Goal: Task Accomplishment & Management: Complete application form

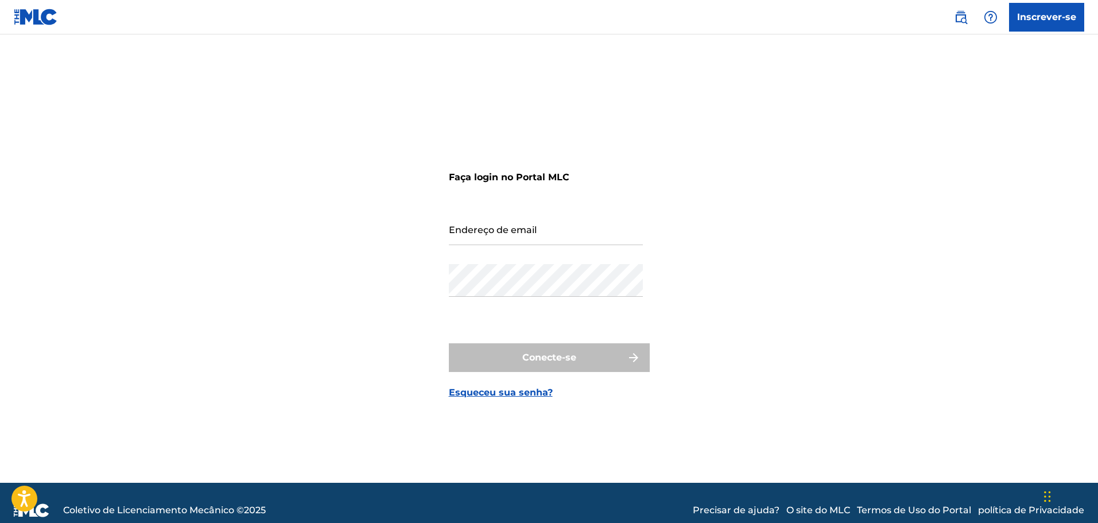
click at [485, 228] on input "Endereço de email" at bounding box center [546, 228] width 194 height 33
type input "[EMAIL_ADDRESS][DOMAIN_NAME]"
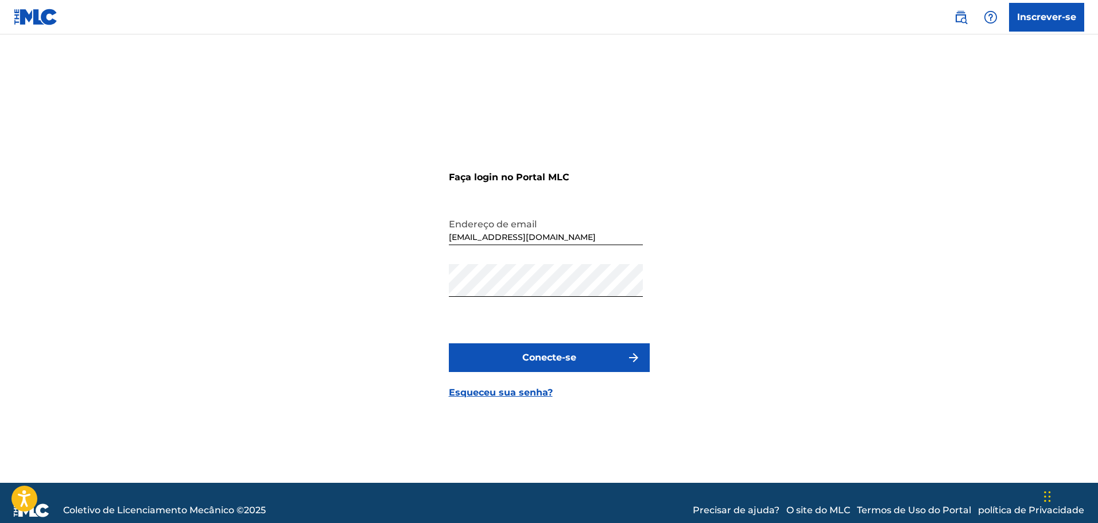
click at [516, 356] on button "Conecte-se" at bounding box center [549, 357] width 201 height 29
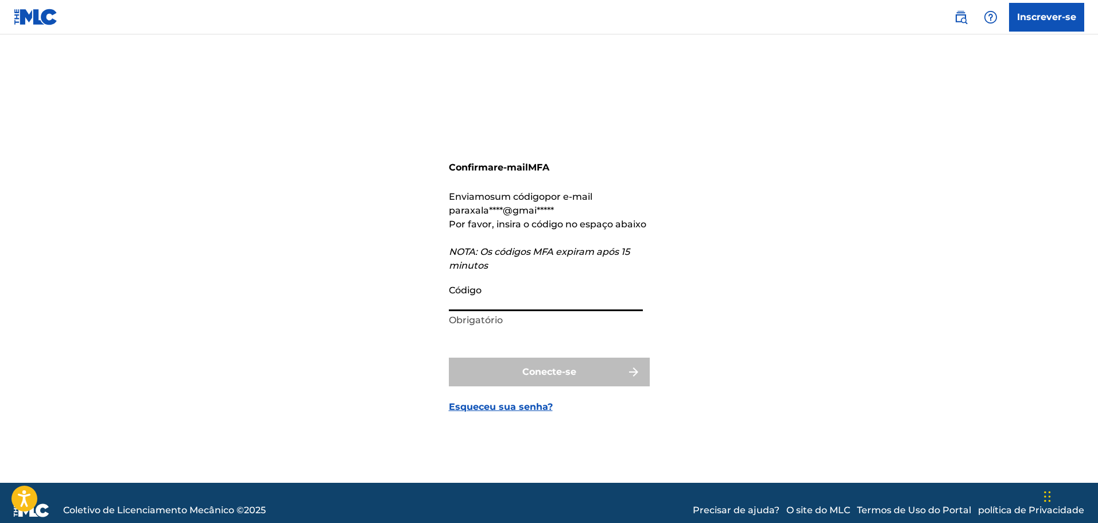
click at [533, 298] on input "Código" at bounding box center [546, 294] width 194 height 33
type input "9"
click at [525, 309] on input "692" at bounding box center [546, 294] width 194 height 33
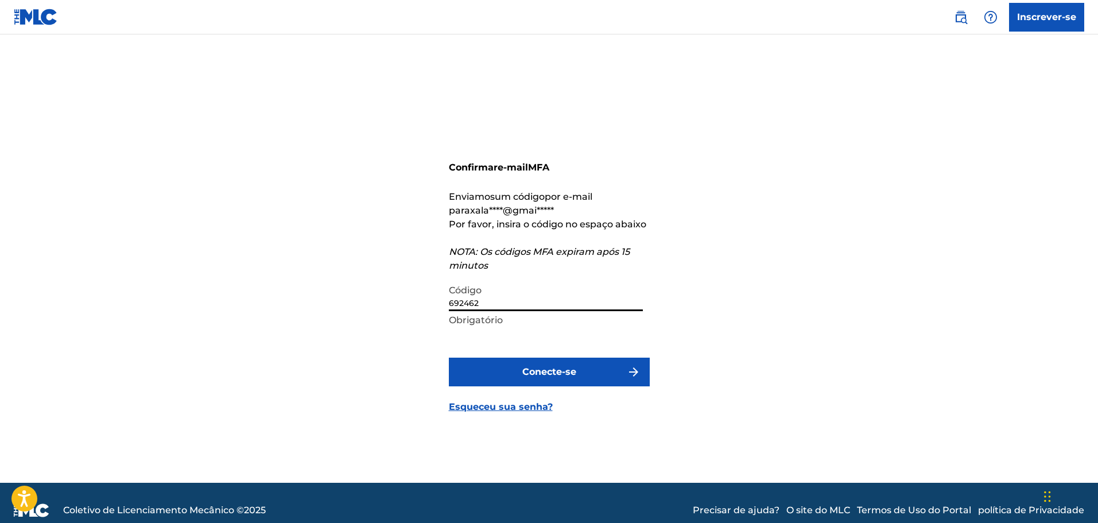
type input "692462"
click at [507, 374] on button "Conecte-se" at bounding box center [549, 371] width 201 height 29
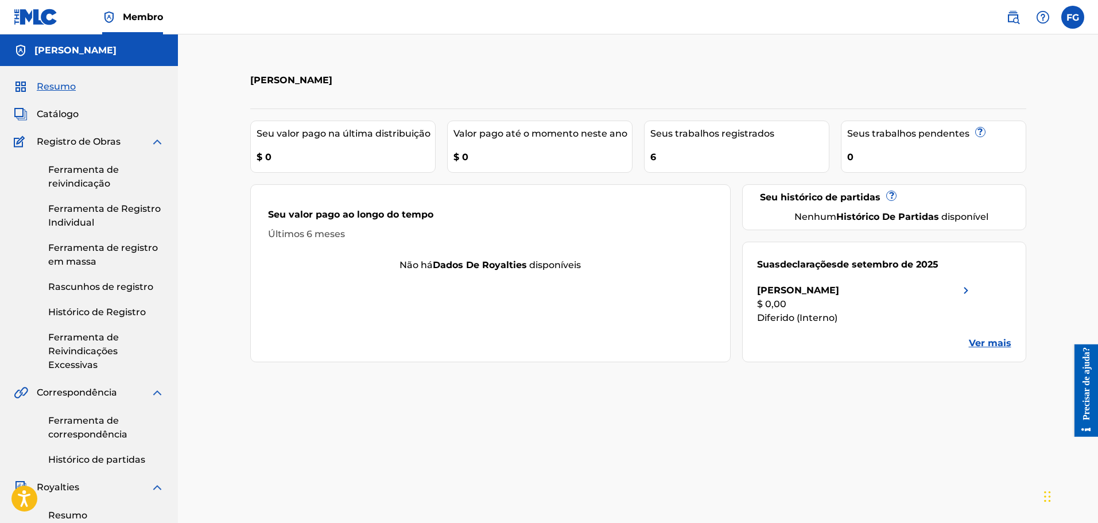
click at [46, 112] on font "Catálogo" at bounding box center [58, 113] width 42 height 11
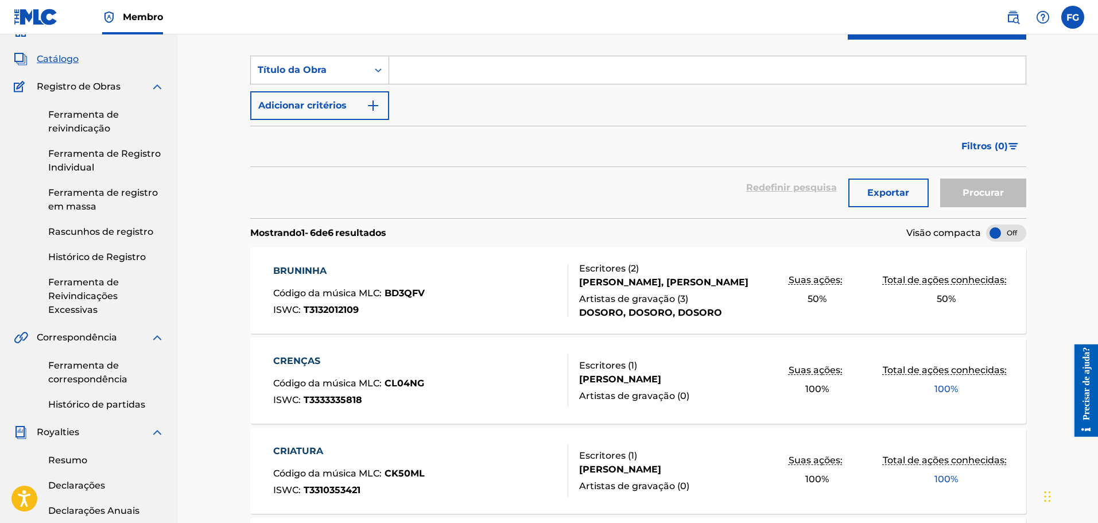
scroll to position [57, 0]
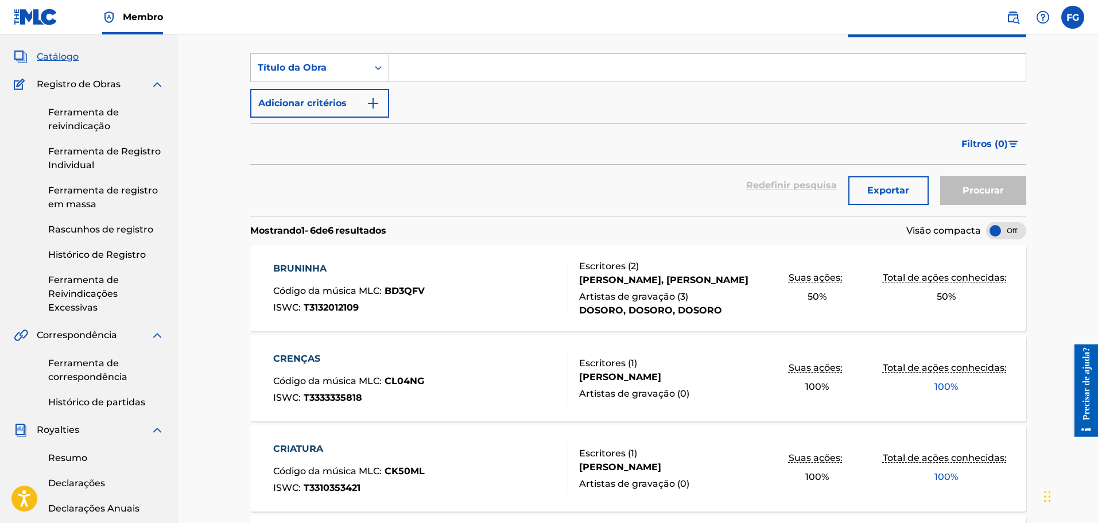
click at [75, 430] on font "Royalties" at bounding box center [58, 429] width 42 height 11
click at [161, 429] on img at bounding box center [157, 430] width 14 height 14
click at [152, 428] on img at bounding box center [157, 430] width 14 height 14
click at [61, 457] on font "Resumo" at bounding box center [67, 457] width 39 height 11
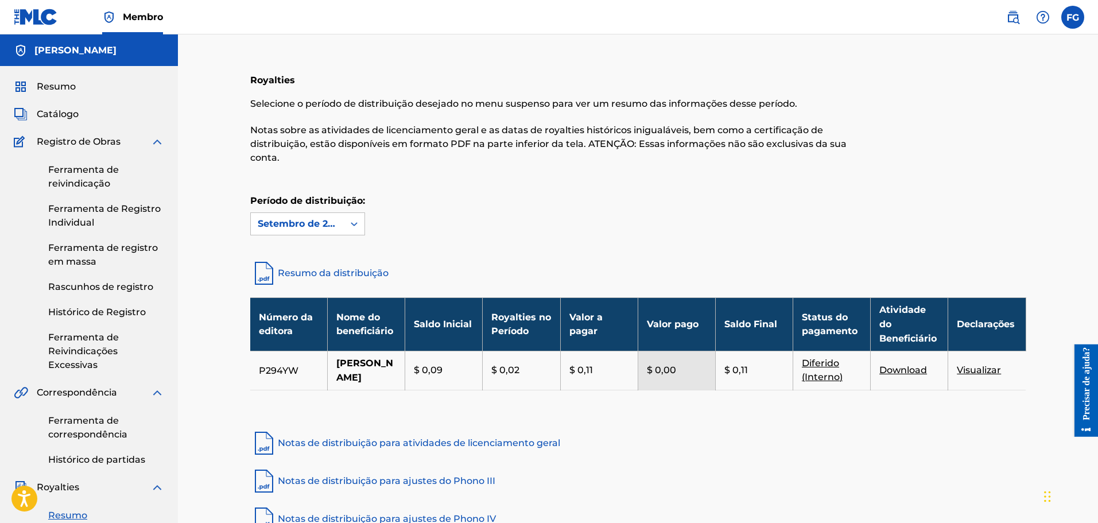
click at [73, 308] on font "Histórico de Registro" at bounding box center [97, 311] width 98 height 11
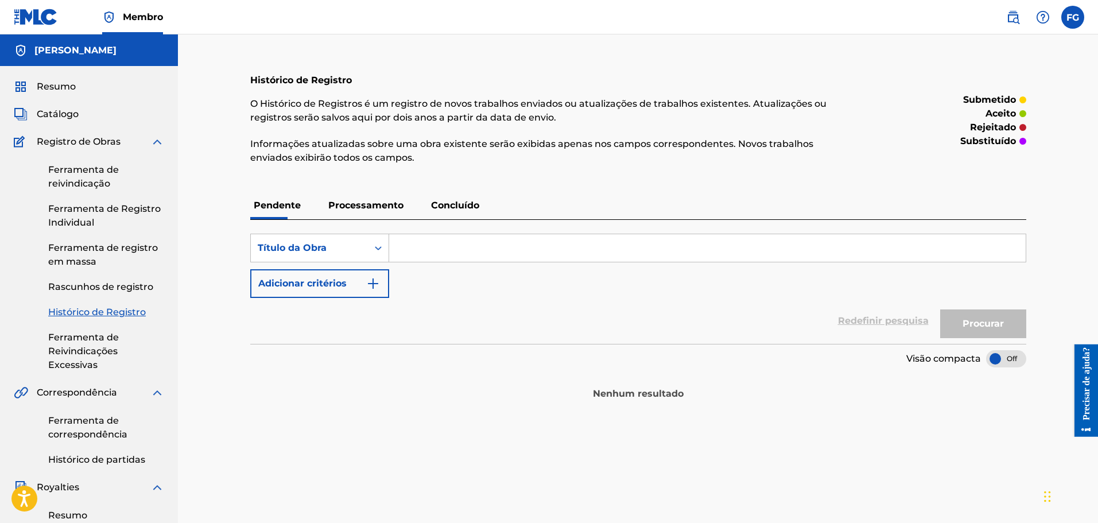
click at [362, 203] on font "Processamento" at bounding box center [365, 205] width 75 height 11
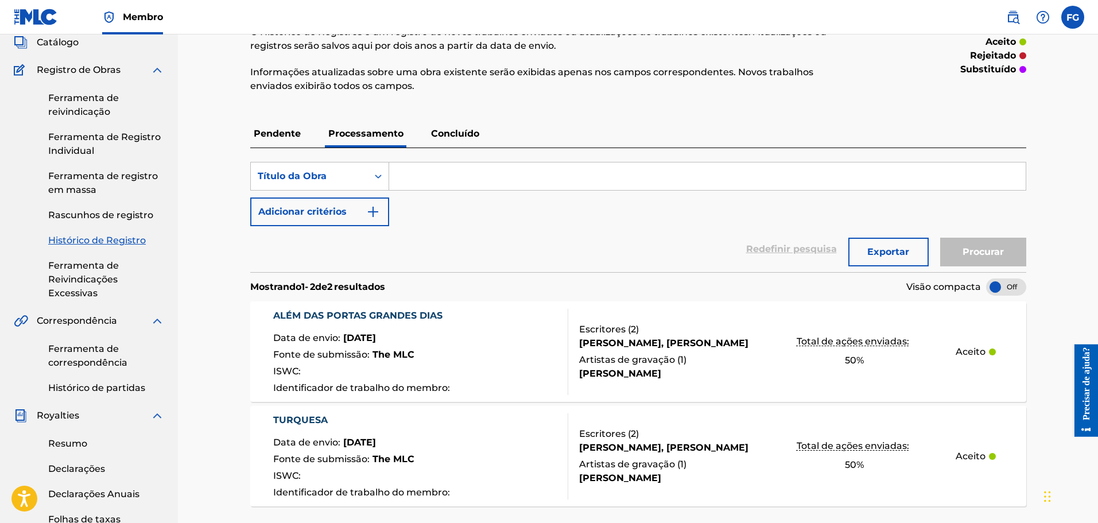
scroll to position [115, 0]
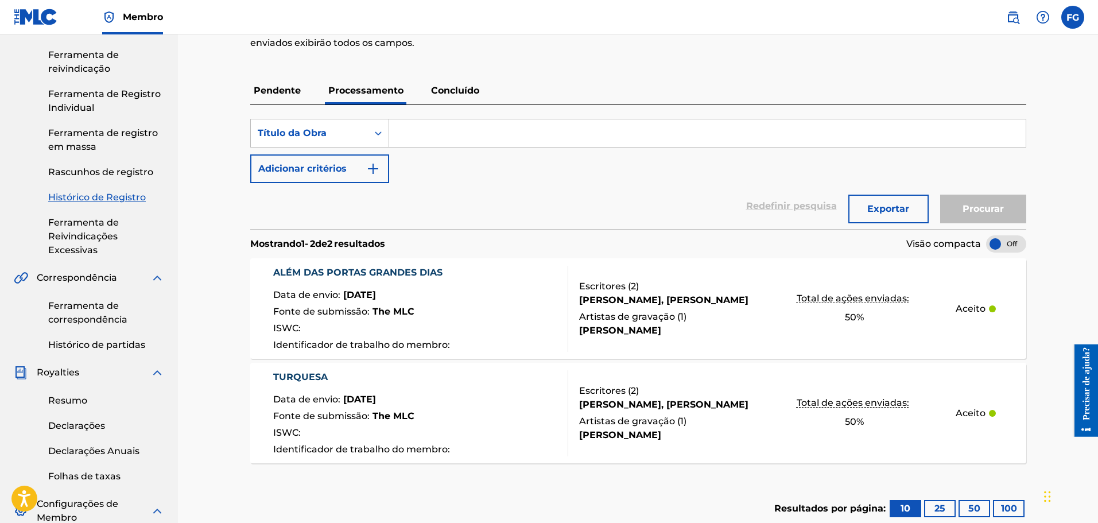
click at [376, 290] on font "15 de setembro de 2025" at bounding box center [359, 294] width 33 height 11
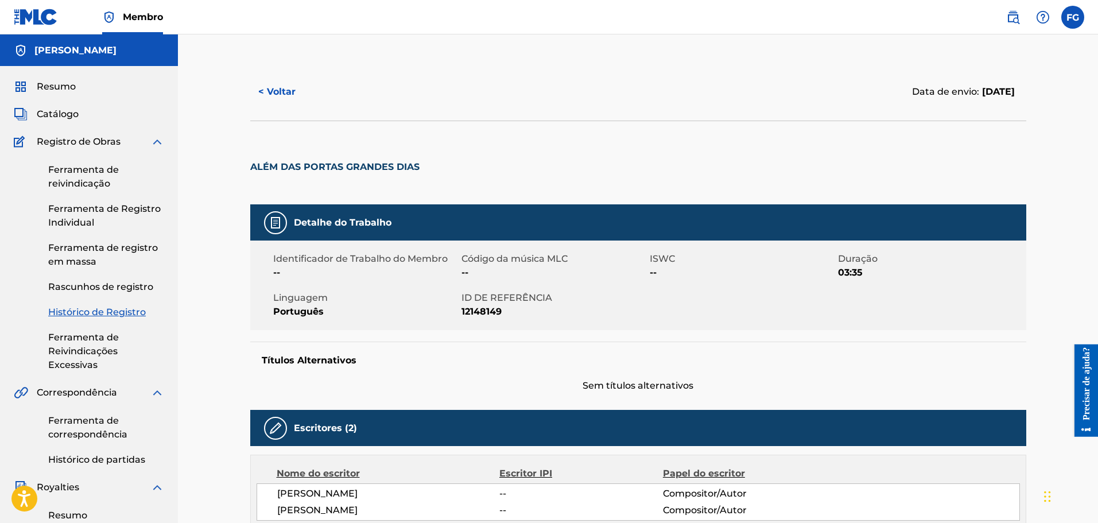
click at [63, 116] on font "Catálogo" at bounding box center [58, 113] width 42 height 11
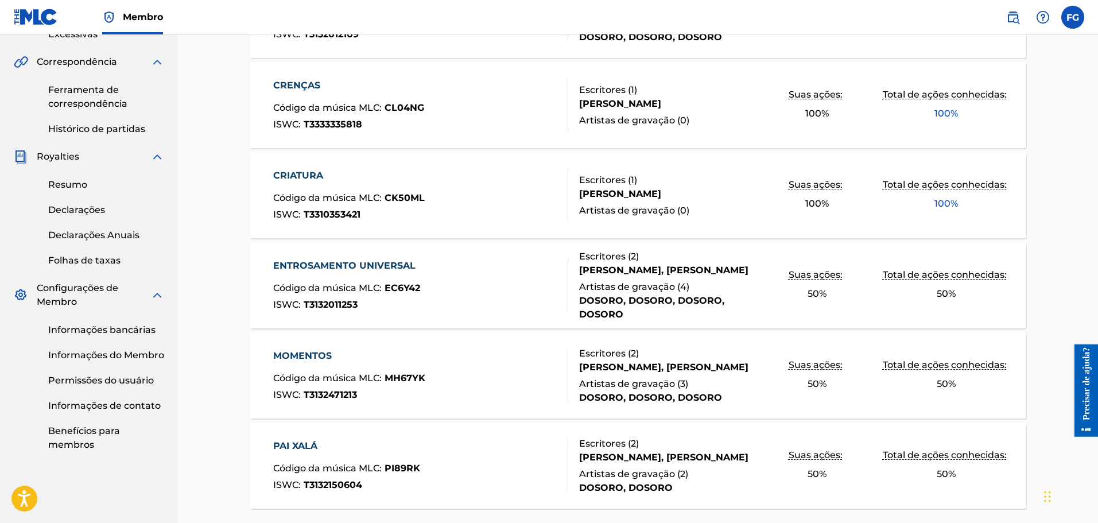
scroll to position [425, 0]
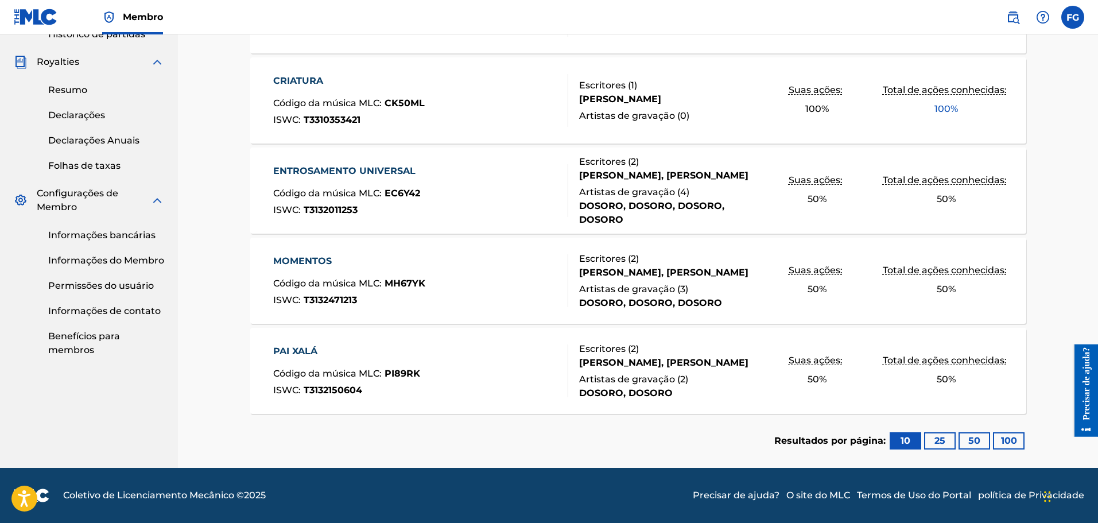
click at [931, 439] on button "25" at bounding box center [940, 440] width 32 height 17
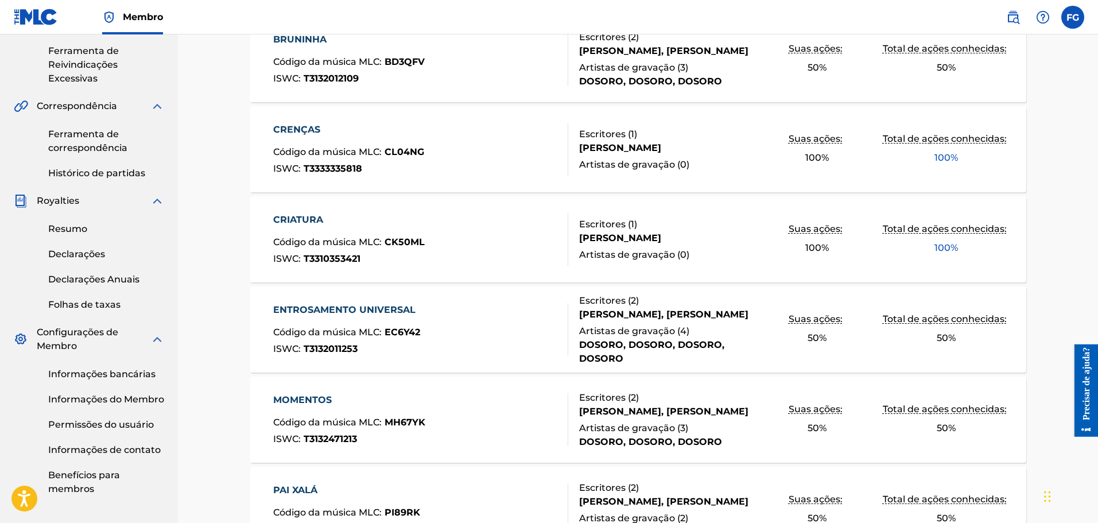
scroll to position [81, 0]
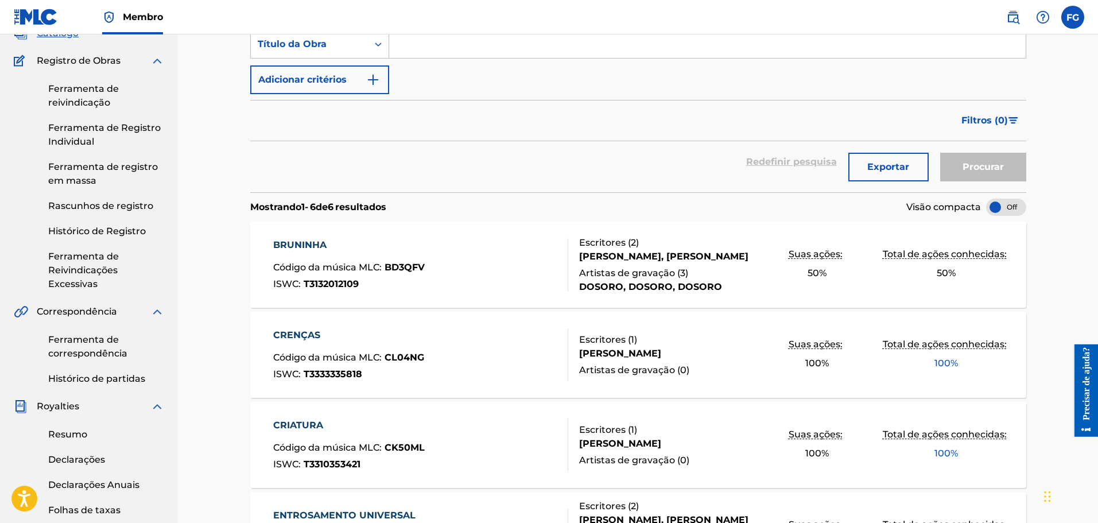
click at [995, 208] on div at bounding box center [1006, 207] width 40 height 17
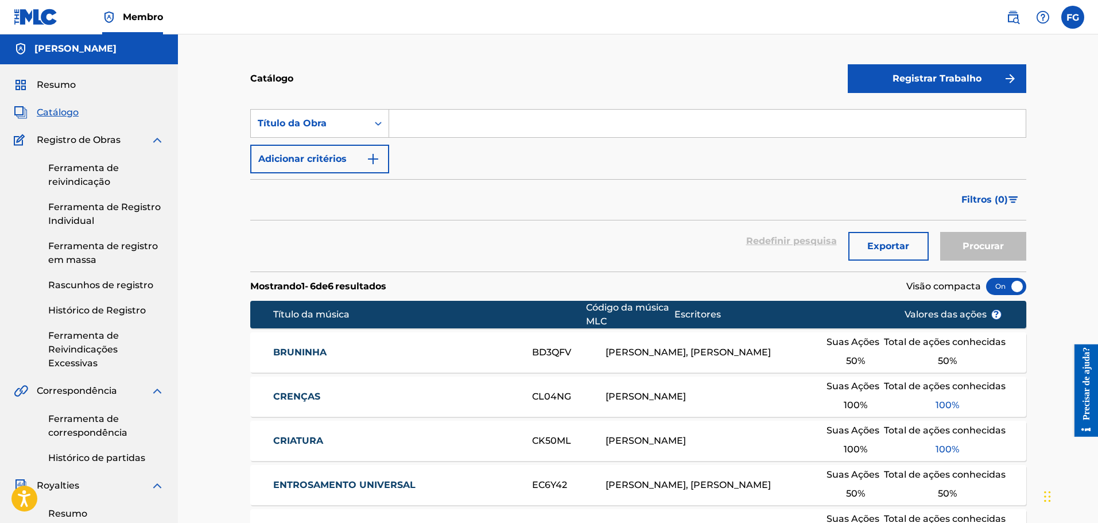
scroll to position [0, 0]
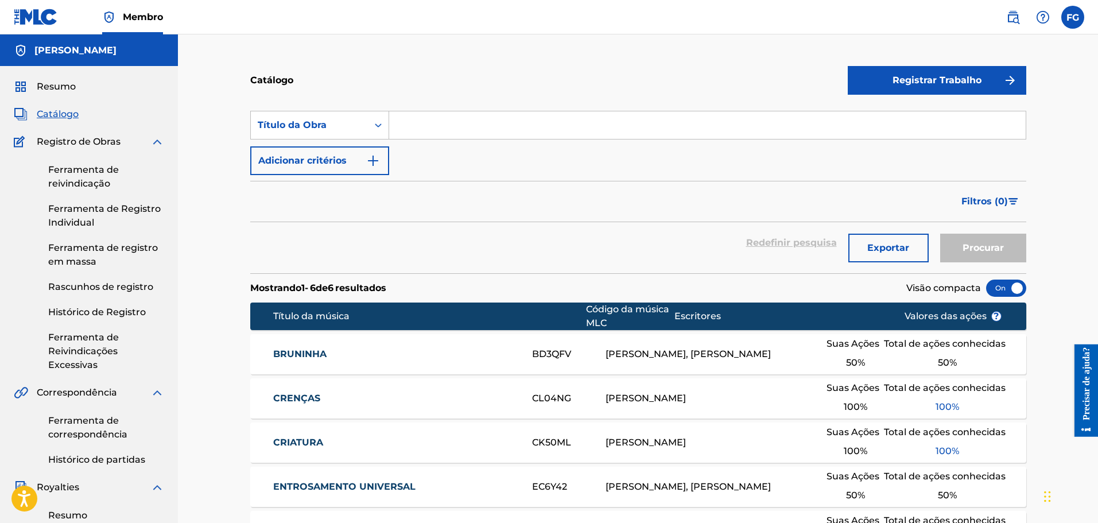
click at [418, 120] on input "Formulário de Pesquisa" at bounding box center [707, 125] width 636 height 28
type input "TURQUESA"
click at [958, 235] on button "Procurar" at bounding box center [983, 248] width 86 height 29
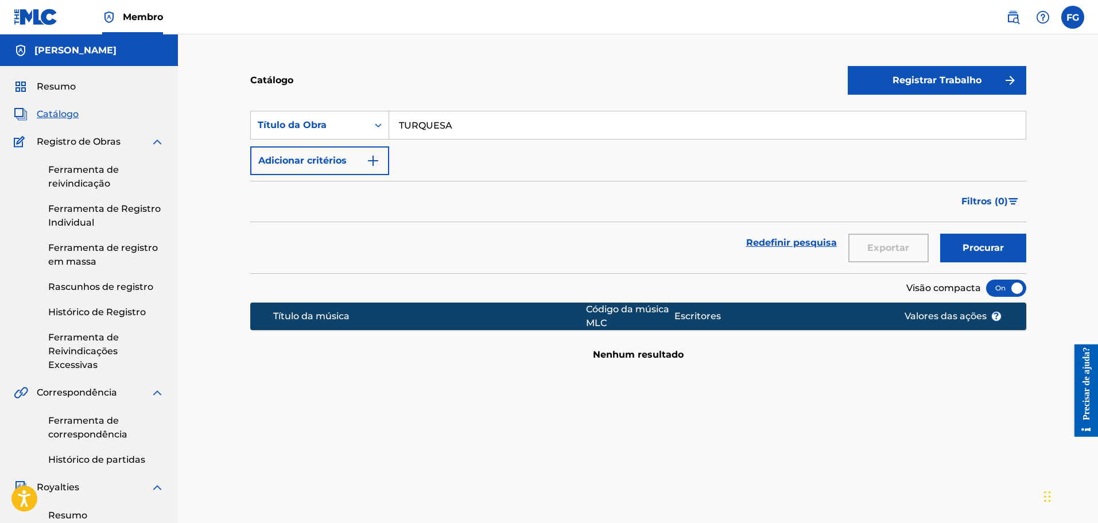
click at [76, 173] on font "Ferramenta de reivindicação" at bounding box center [83, 176] width 71 height 25
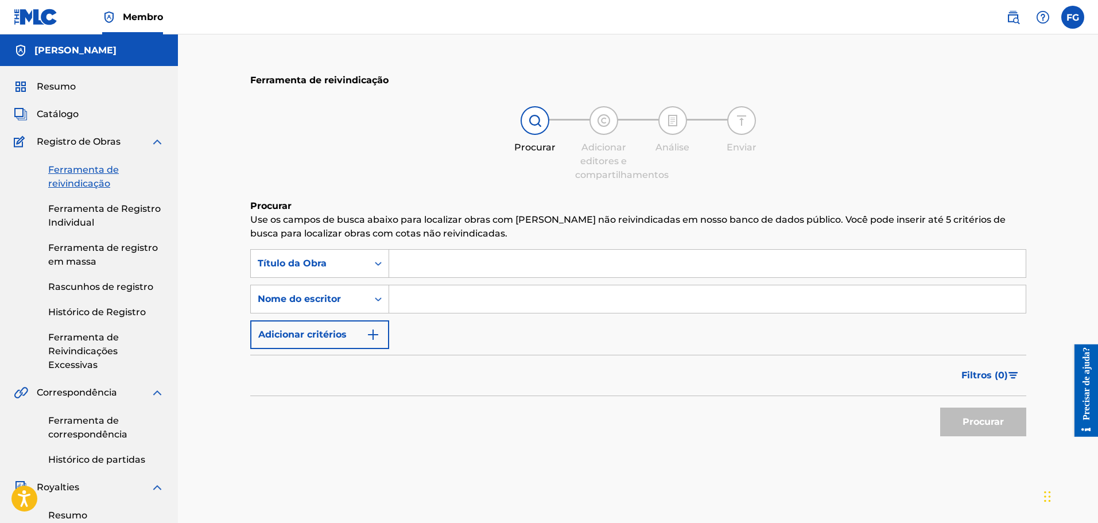
click at [453, 261] on input "Formulário de Pesquisa" at bounding box center [707, 264] width 636 height 28
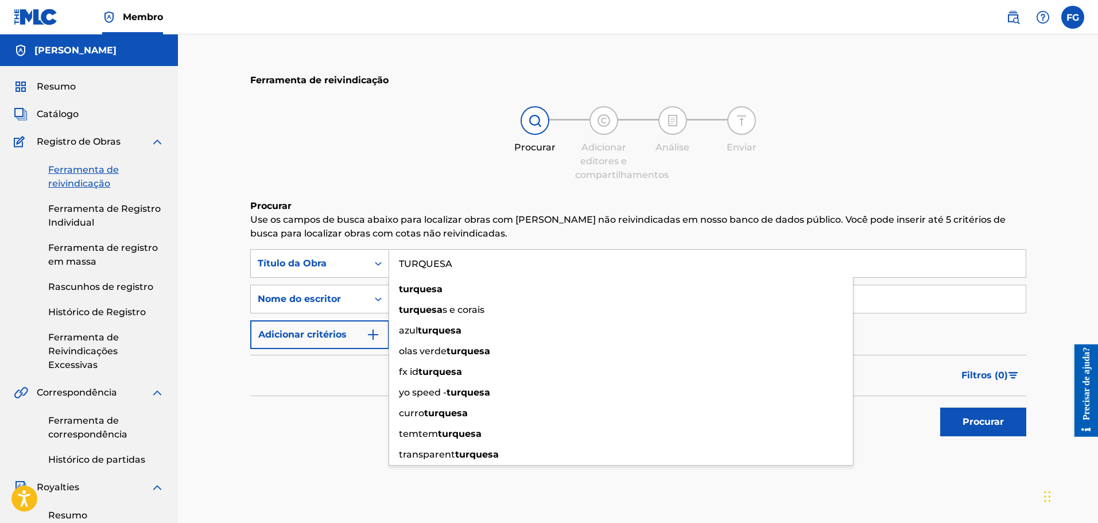
click at [969, 426] on font "Procurar" at bounding box center [982, 421] width 41 height 11
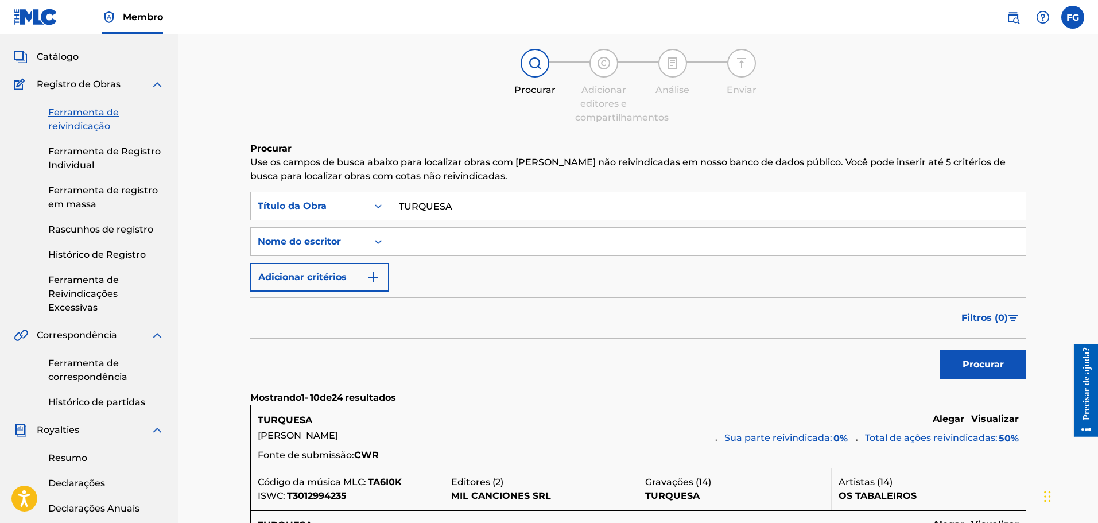
scroll to position [115, 0]
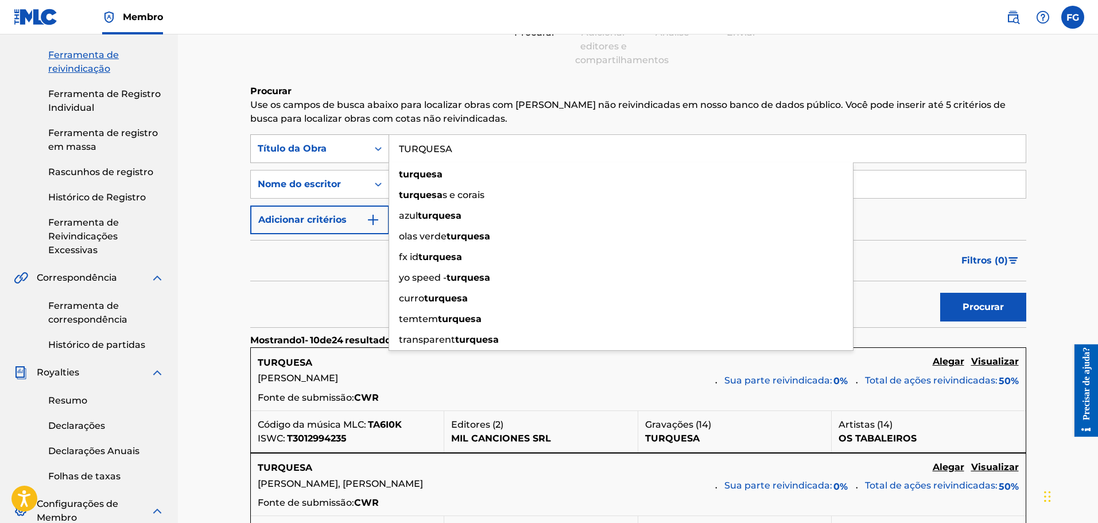
drag, startPoint x: 460, startPoint y: 151, endPoint x: 376, endPoint y: 146, distance: 83.4
click at [376, 146] on div "PesquisarComCritérios85163bed-ee29-4bcc-b101-2cd6a6304473 Título da Obra TURQUE…" at bounding box center [638, 148] width 776 height 29
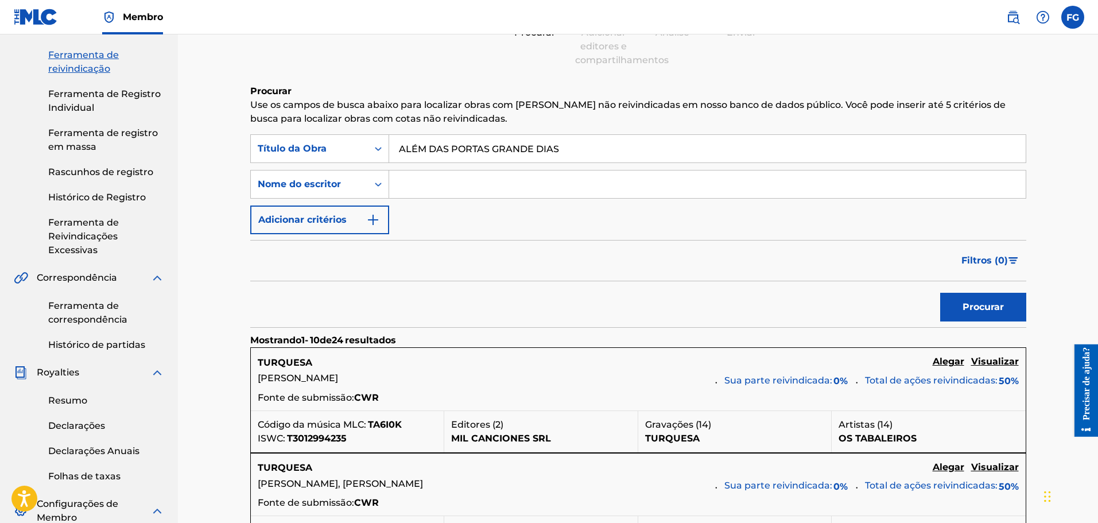
type input "ALÉM DAS PORTAS GRANDE DIAS"
click at [999, 301] on font "Procurar" at bounding box center [982, 306] width 41 height 11
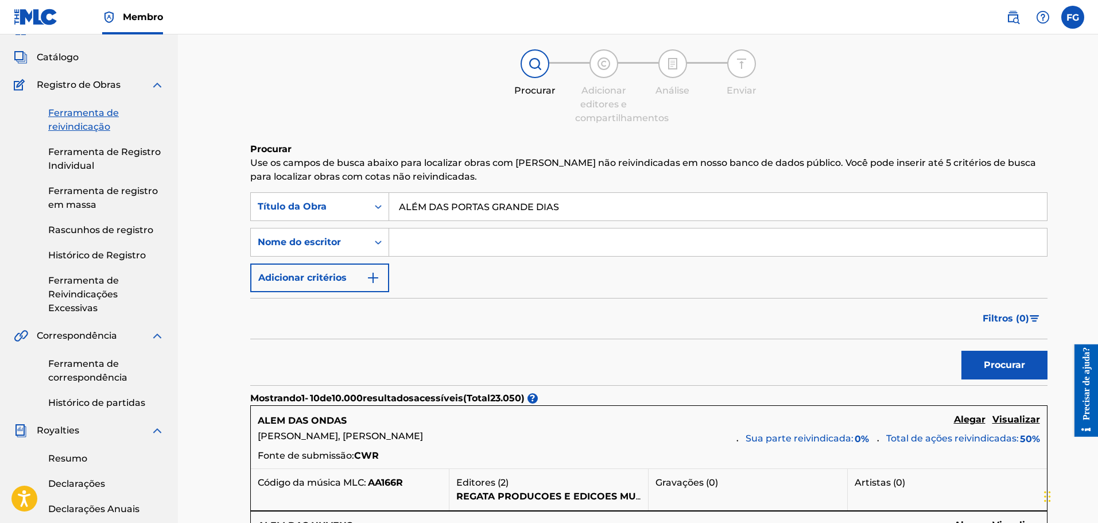
scroll to position [0, 0]
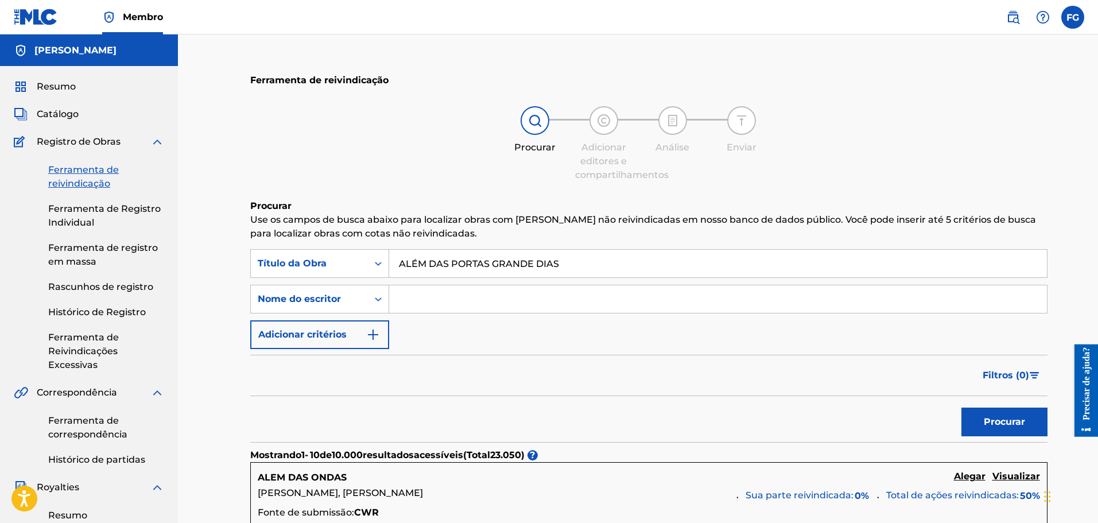
click at [47, 113] on font "Catálogo" at bounding box center [58, 113] width 42 height 11
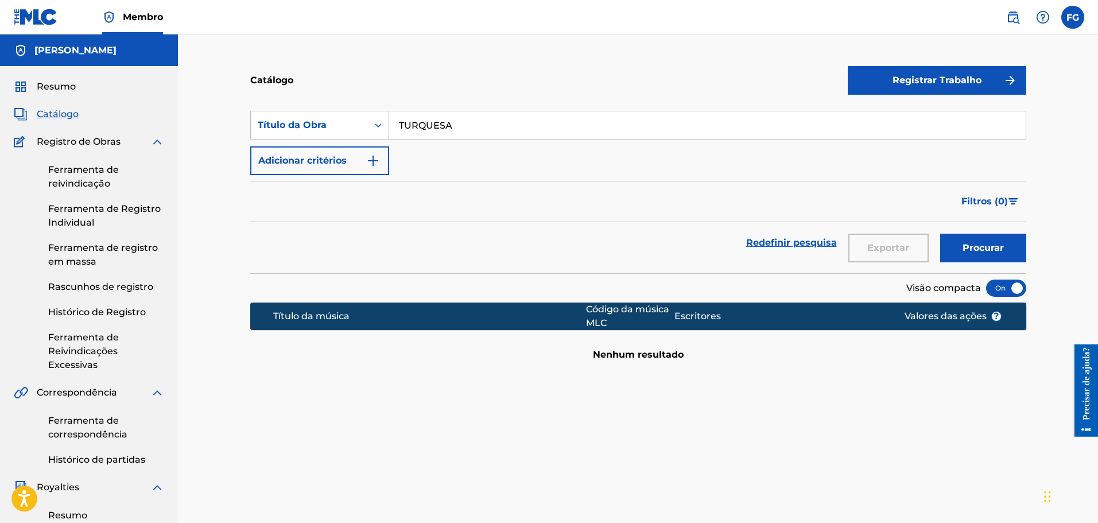
click at [53, 82] on font "Resumo" at bounding box center [56, 86] width 39 height 11
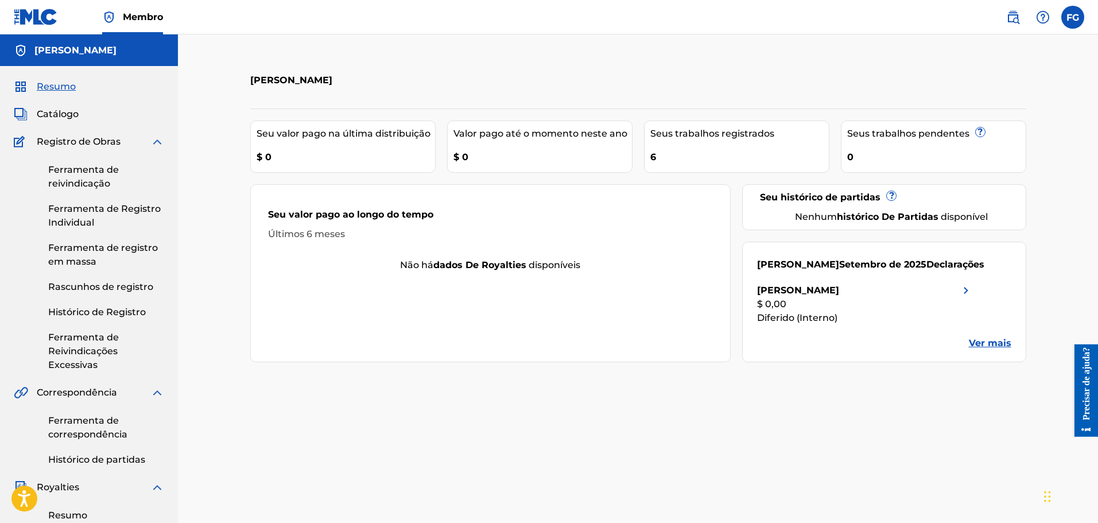
click at [963, 286] on img at bounding box center [966, 290] width 14 height 14
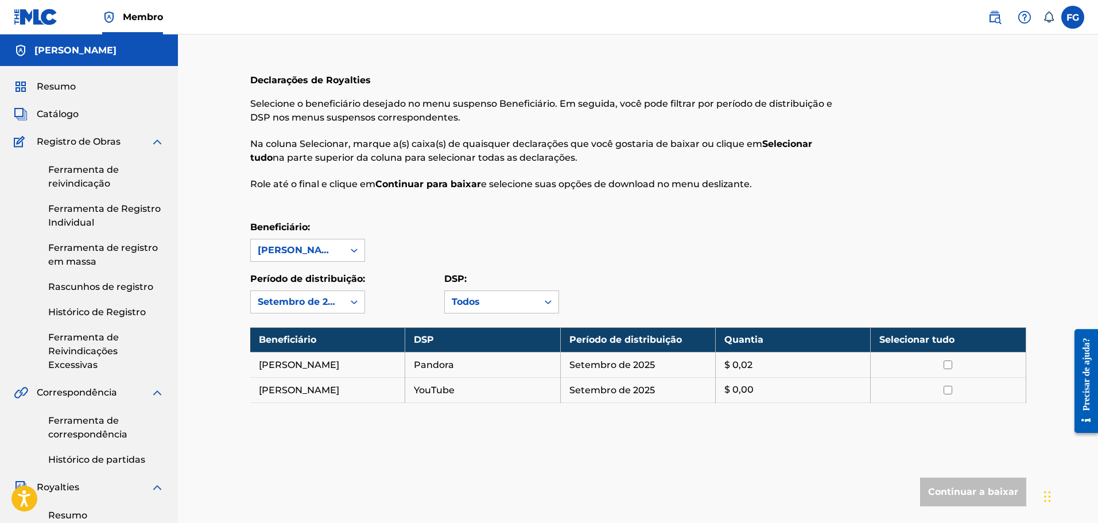
click at [60, 87] on font "Resumo" at bounding box center [56, 86] width 39 height 11
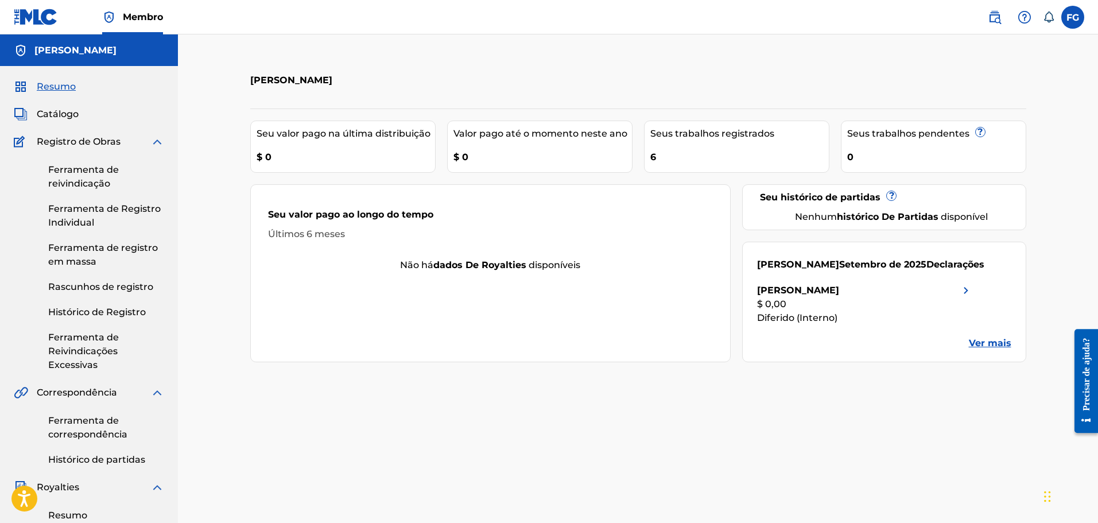
click at [48, 116] on font "Catálogo" at bounding box center [58, 113] width 42 height 11
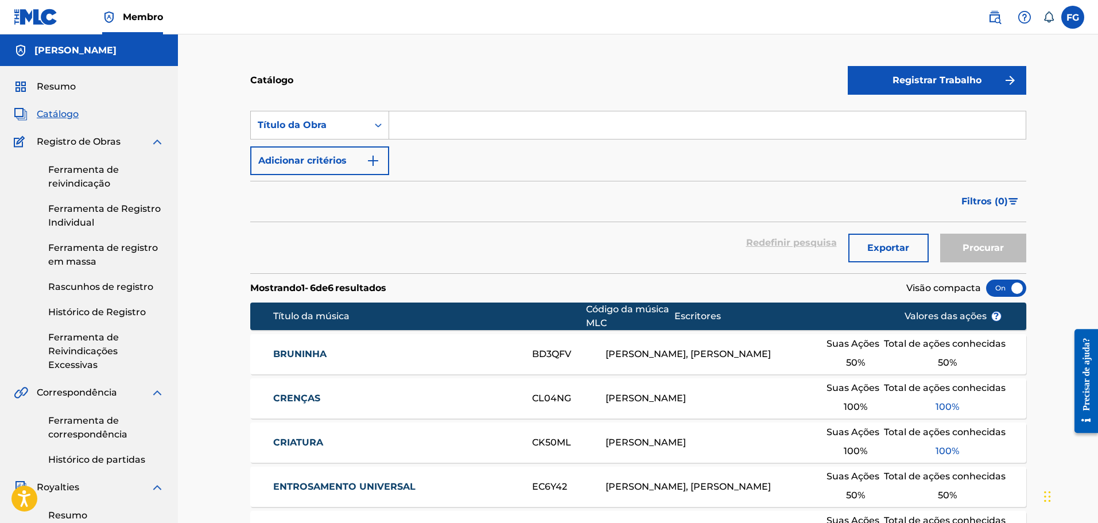
click at [91, 208] on font "Ferramenta de Registro Individual" at bounding box center [104, 215] width 112 height 25
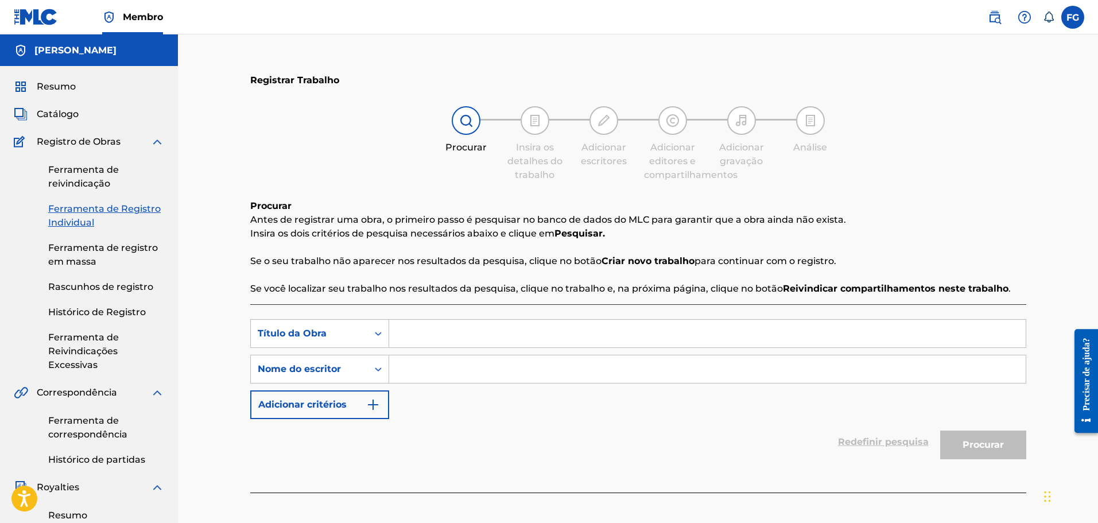
click at [415, 332] on input "Formulário de Pesquisa" at bounding box center [707, 334] width 636 height 28
type input "CORAGEM PARA RENASCER"
click at [442, 376] on input "Formulário de Pesquisa" at bounding box center [707, 369] width 636 height 28
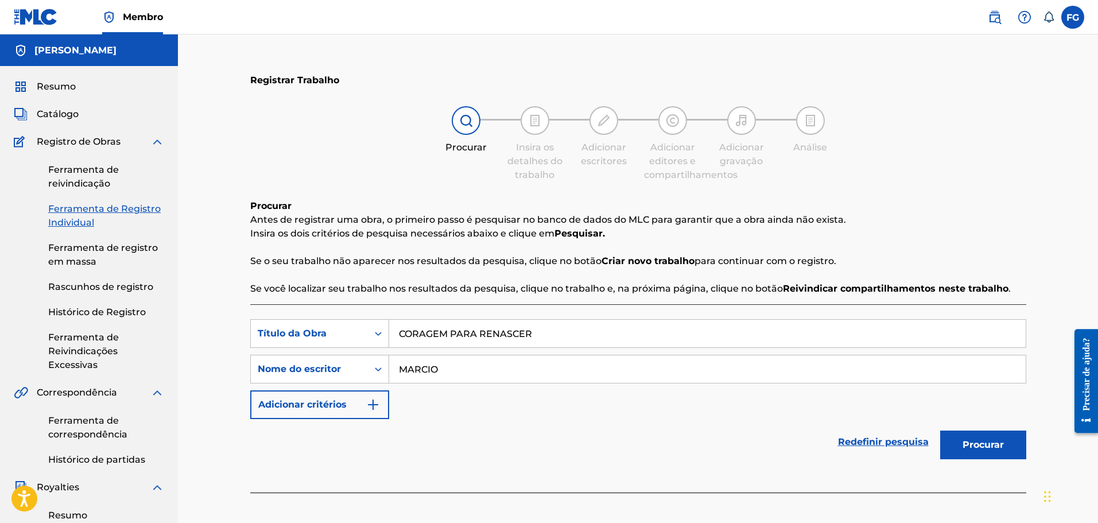
type input "MARCIO"
click at [974, 431] on button "Procurar" at bounding box center [983, 444] width 86 height 29
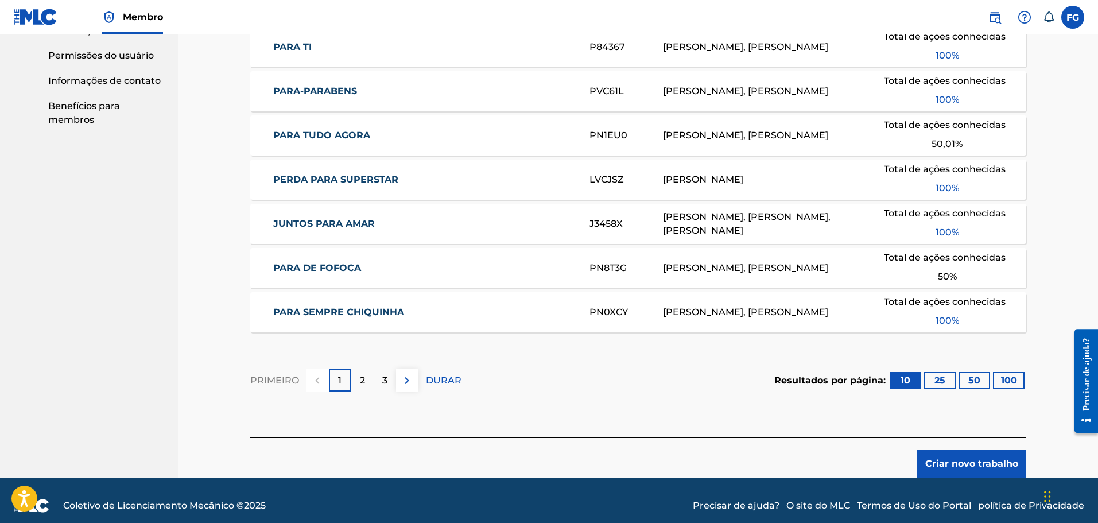
scroll to position [667, 0]
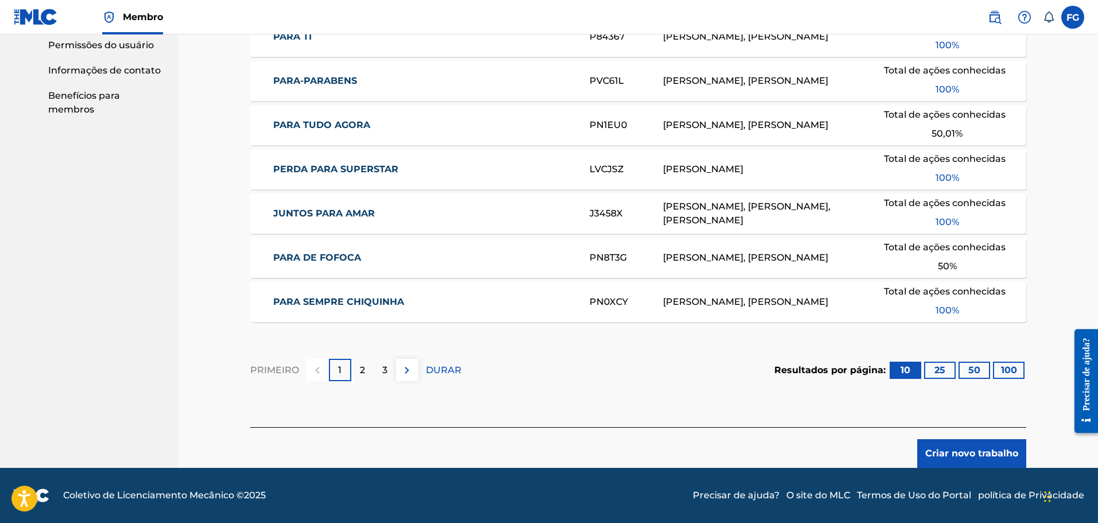
click at [954, 458] on font "Criar novo trabalho" at bounding box center [971, 453] width 93 height 11
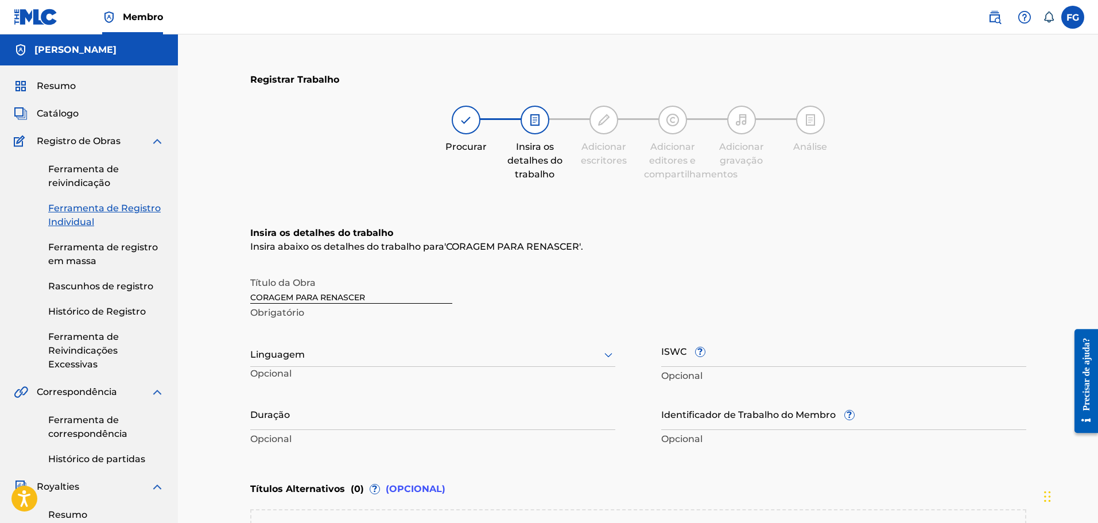
scroll to position [0, 0]
click at [413, 355] on div "Linguagem" at bounding box center [432, 355] width 365 height 24
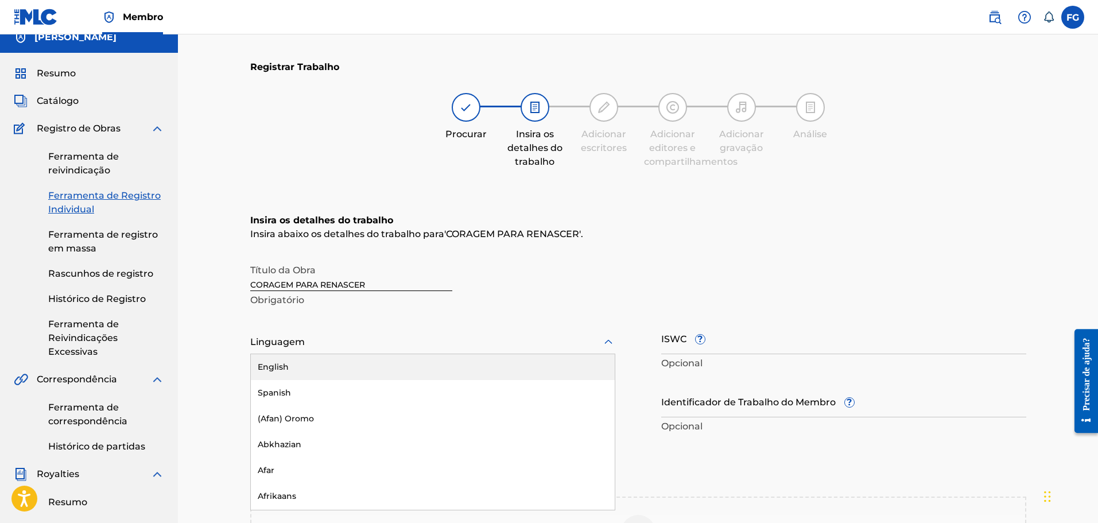
scroll to position [17, 0]
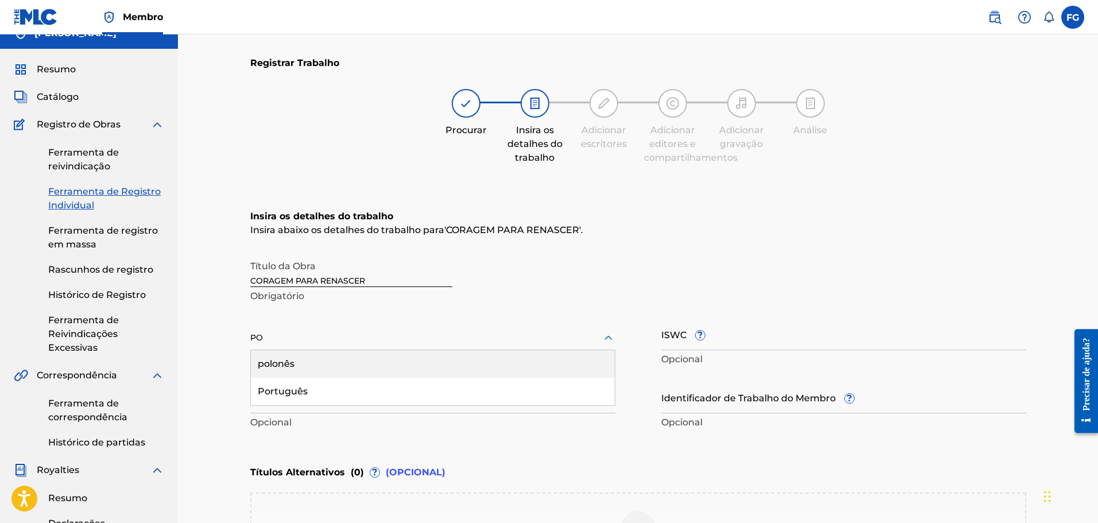
type input "POR"
click at [286, 365] on font "Português" at bounding box center [283, 363] width 50 height 11
click at [212, 348] on div "Registrar Trabalho Procurar Insira os detalhes do trabalho Adicionar escritores…" at bounding box center [638, 397] width 920 height 761
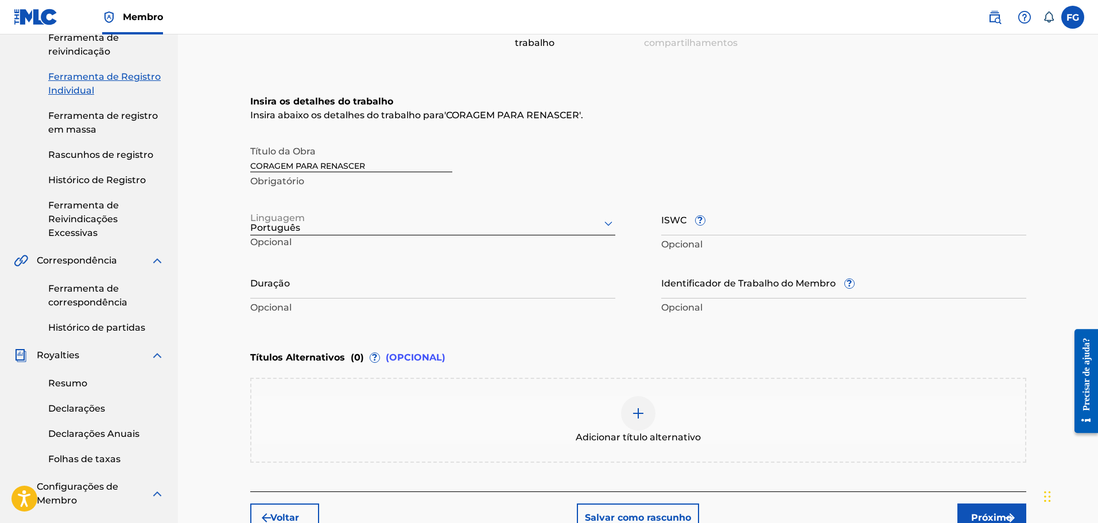
scroll to position [189, 0]
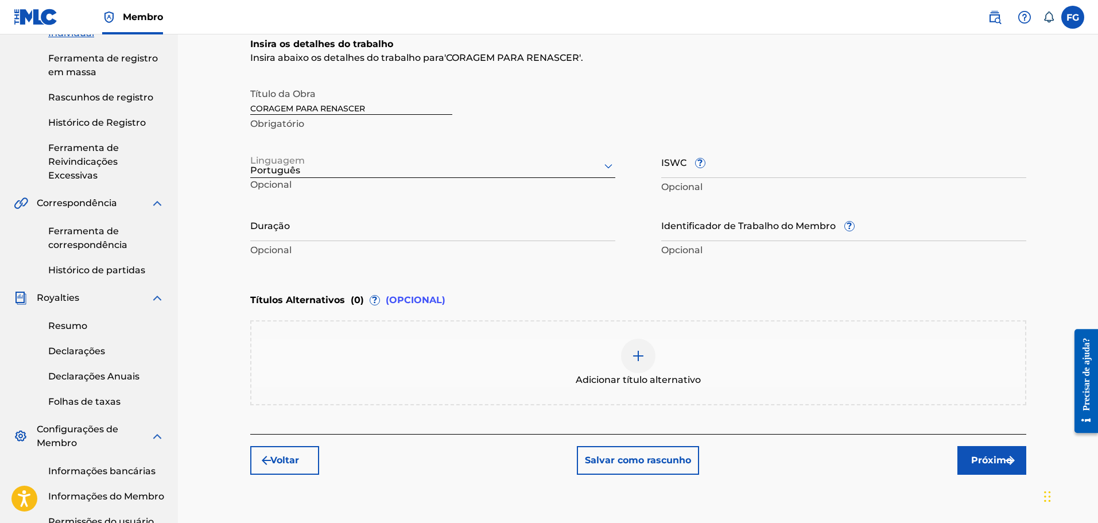
click at [321, 233] on input "Duração" at bounding box center [432, 224] width 365 height 33
type input "03:48"
click at [855, 95] on div "Título da Obra CORAGEM PARA RENASCER Obrigatório" at bounding box center [638, 108] width 776 height 52
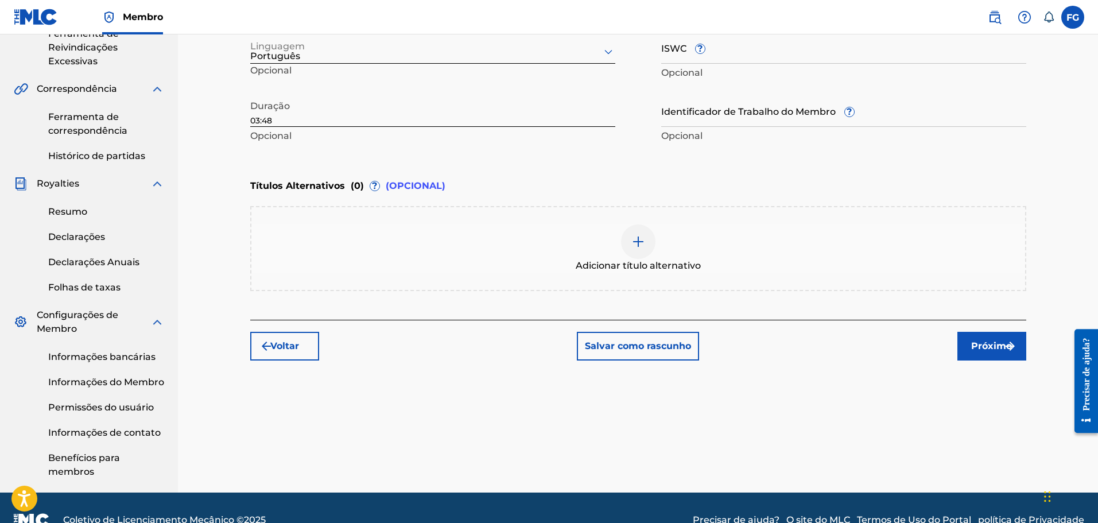
scroll to position [328, 0]
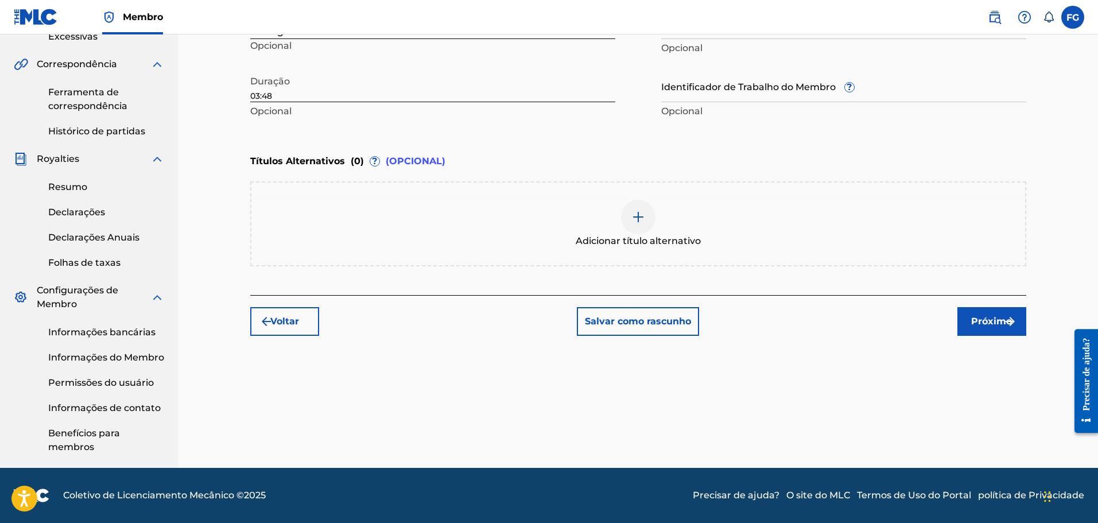
click at [990, 328] on button "Próximo" at bounding box center [991, 321] width 69 height 29
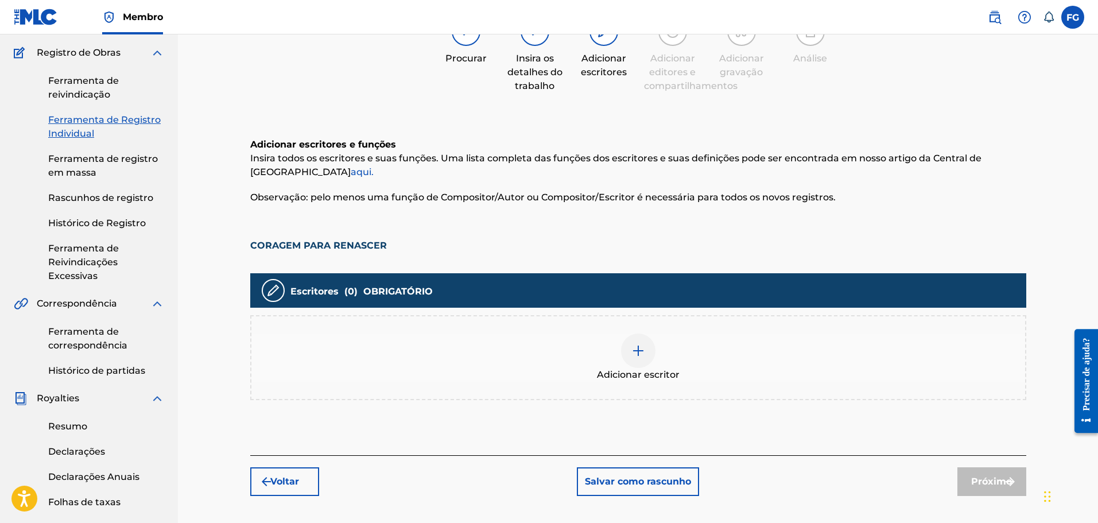
scroll to position [109, 0]
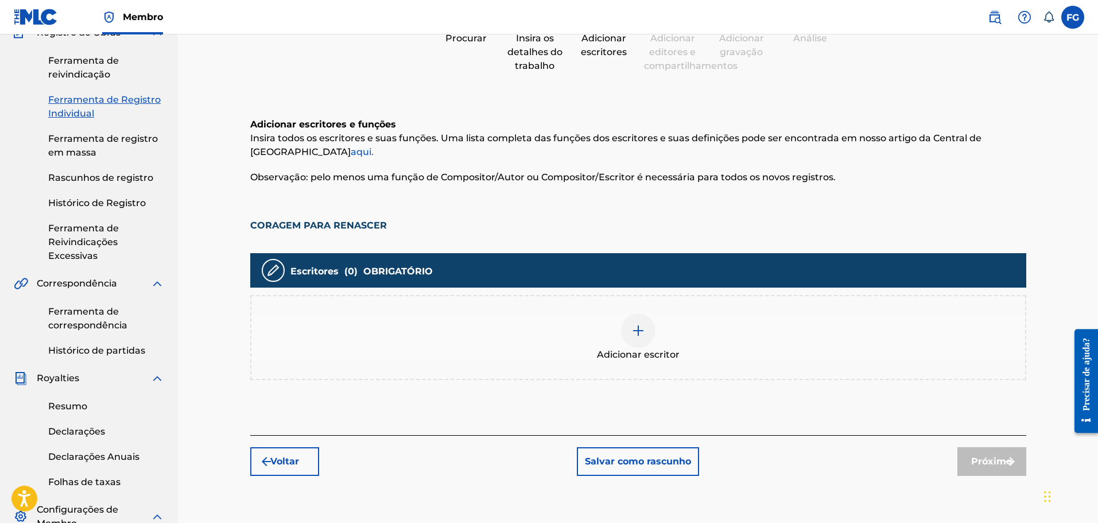
click at [644, 335] on img at bounding box center [638, 331] width 14 height 14
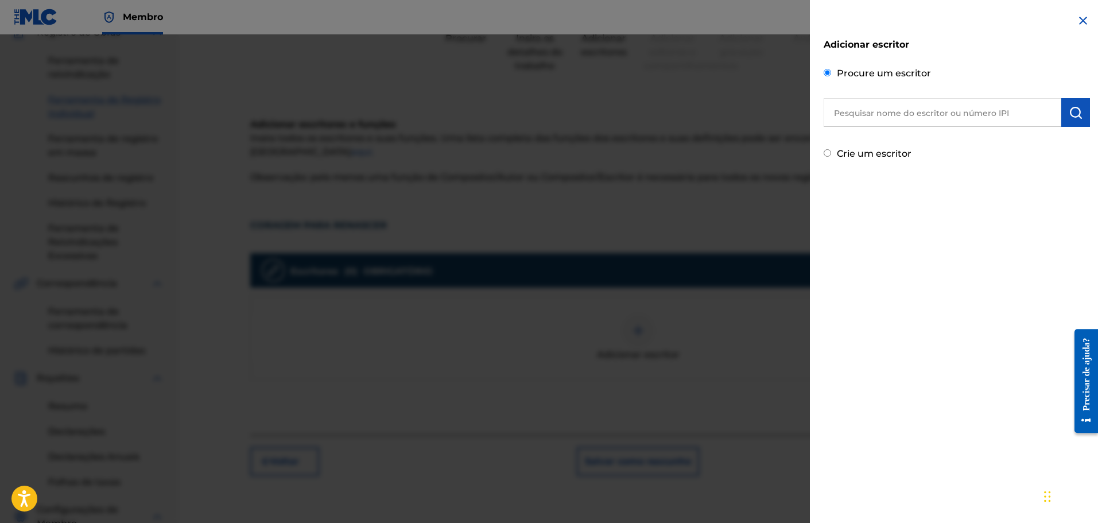
click at [912, 116] on input "text" at bounding box center [942, 112] width 238 height 29
type input "[PERSON_NAME]"
click at [1068, 116] on img "submit" at bounding box center [1075, 113] width 14 height 14
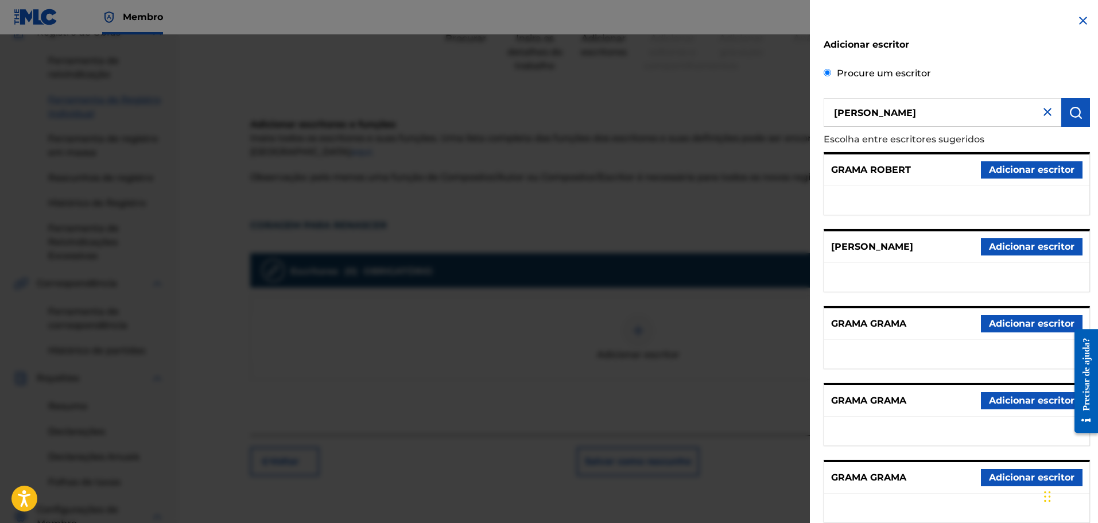
click at [1002, 241] on font "Adicionar escritor" at bounding box center [1031, 246] width 85 height 11
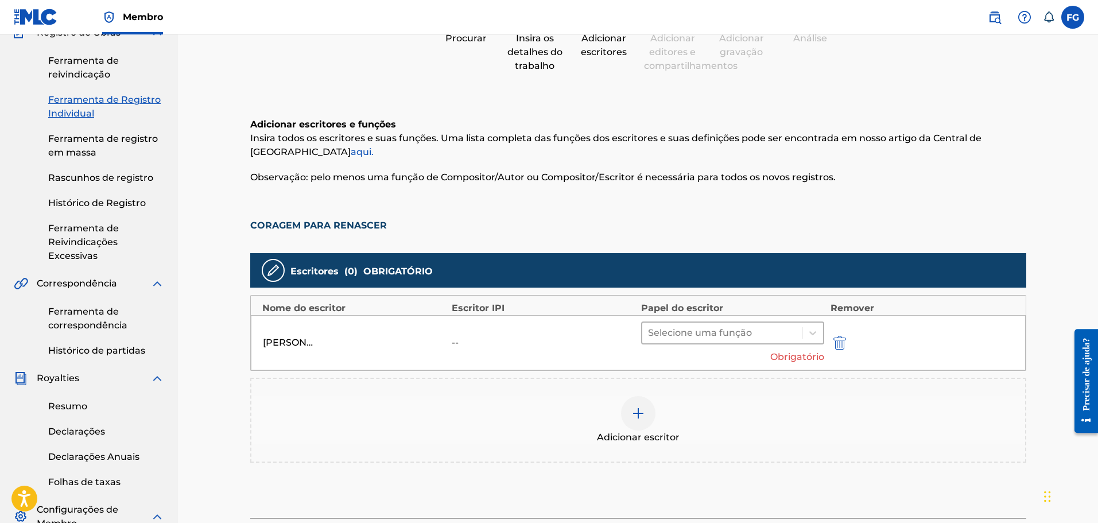
click at [769, 332] on div at bounding box center [722, 333] width 149 height 16
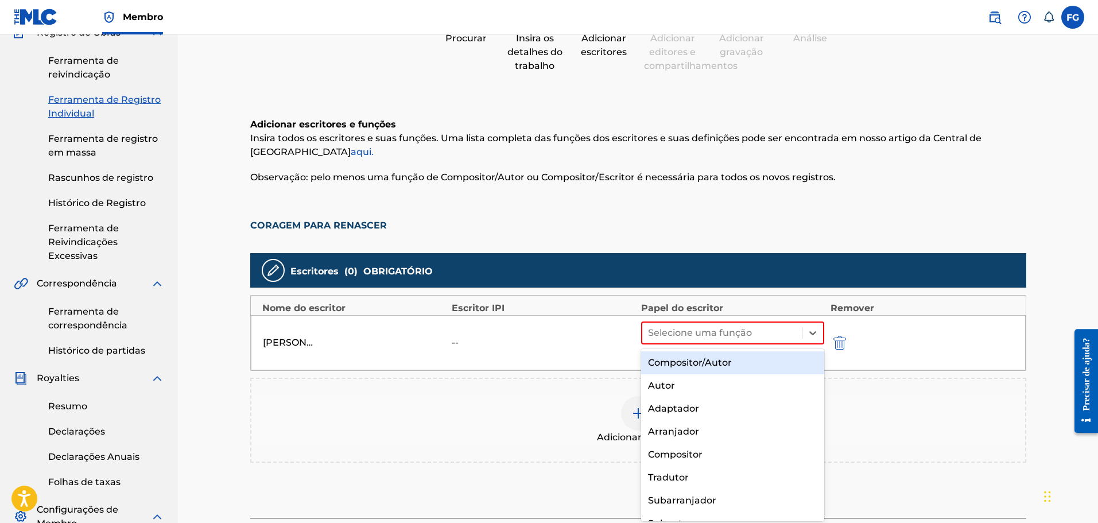
click at [712, 356] on div "Compositor/Autor" at bounding box center [733, 362] width 184 height 23
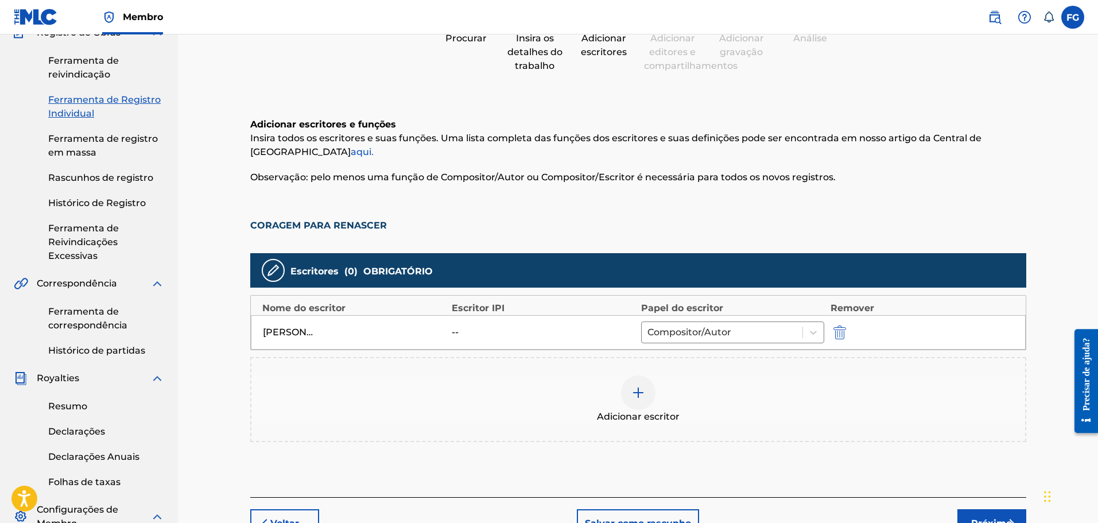
click at [641, 388] on img at bounding box center [638, 393] width 14 height 14
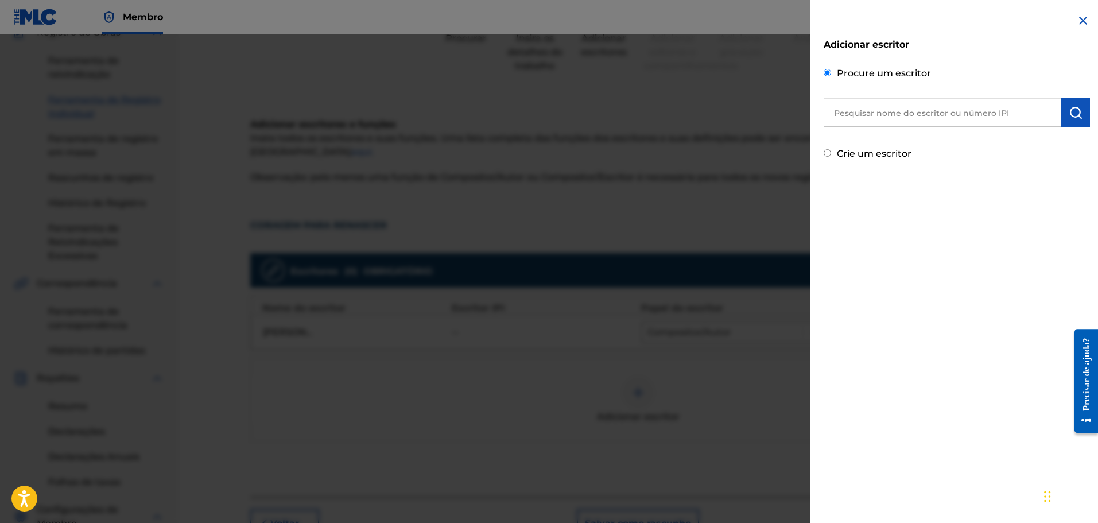
click at [885, 107] on input "text" at bounding box center [942, 112] width 238 height 29
type input "[PERSON_NAME]"
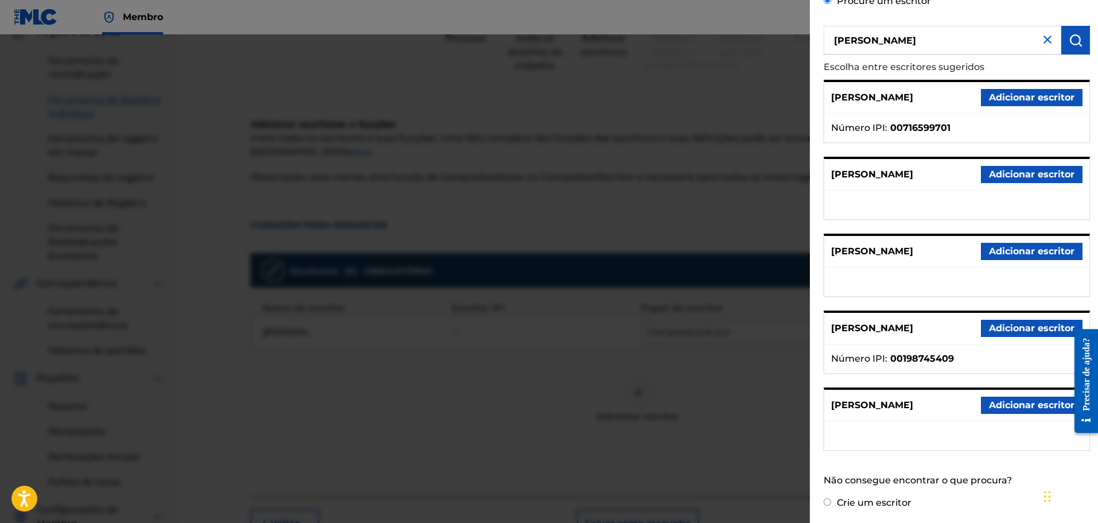
scroll to position [73, 0]
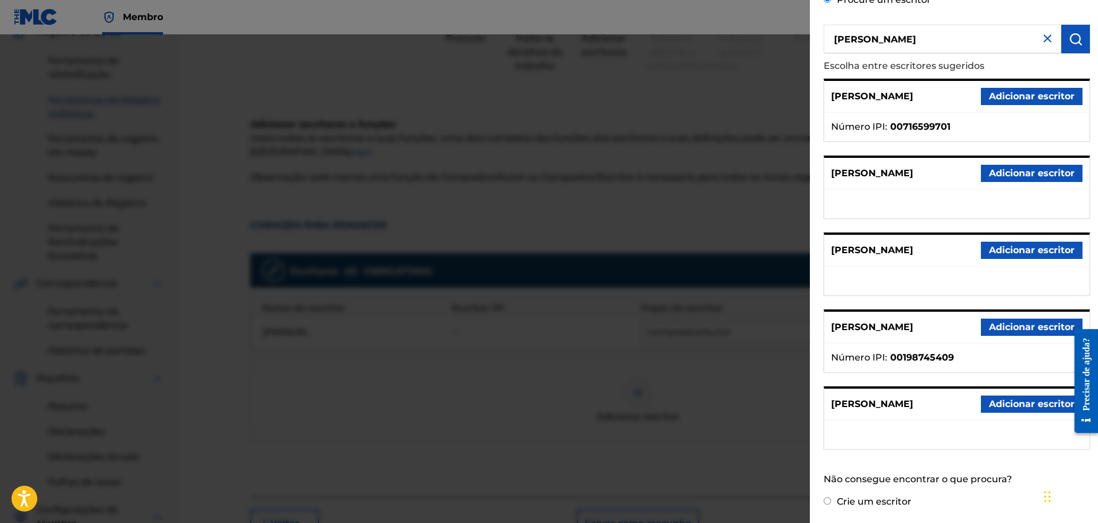
click at [998, 406] on font "Adicionar escritor" at bounding box center [1031, 403] width 85 height 11
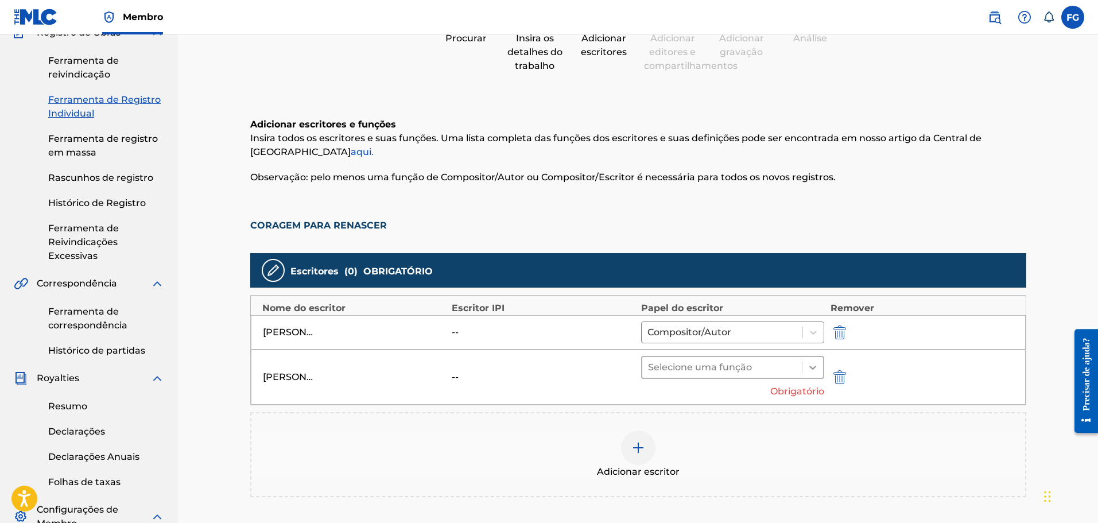
click at [808, 368] on icon at bounding box center [812, 366] width 11 height 11
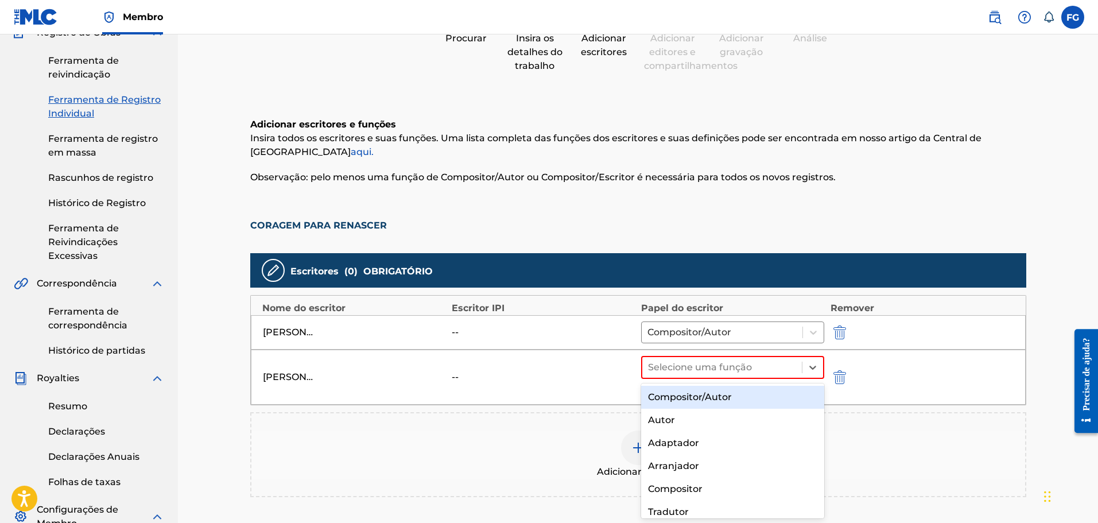
click at [689, 398] on font "Compositor/Autor" at bounding box center [690, 396] width 84 height 11
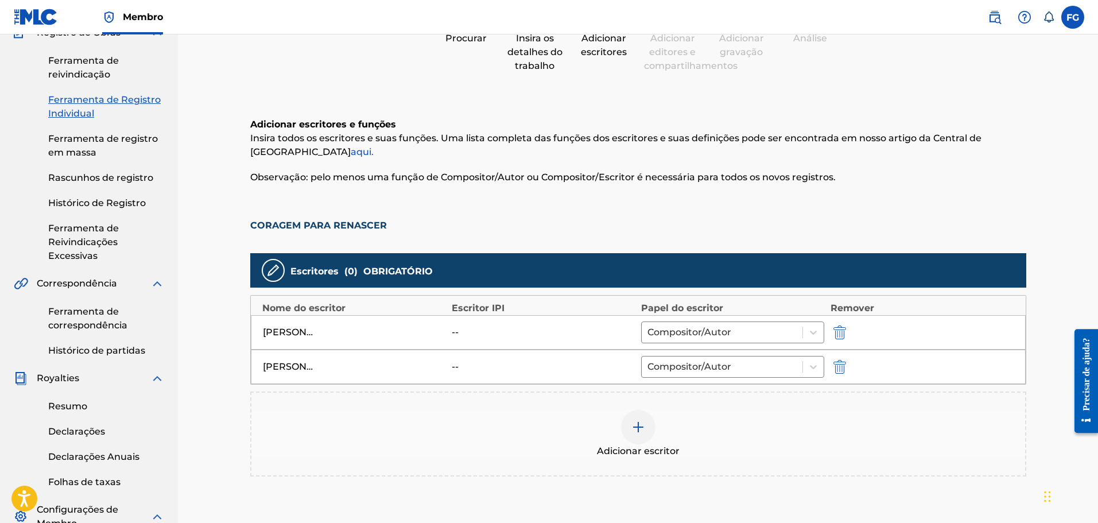
click at [214, 393] on div "Registrar Trabalho Procurar Insira os detalhes do trabalho Adicionar escritores…" at bounding box center [638, 305] width 920 height 761
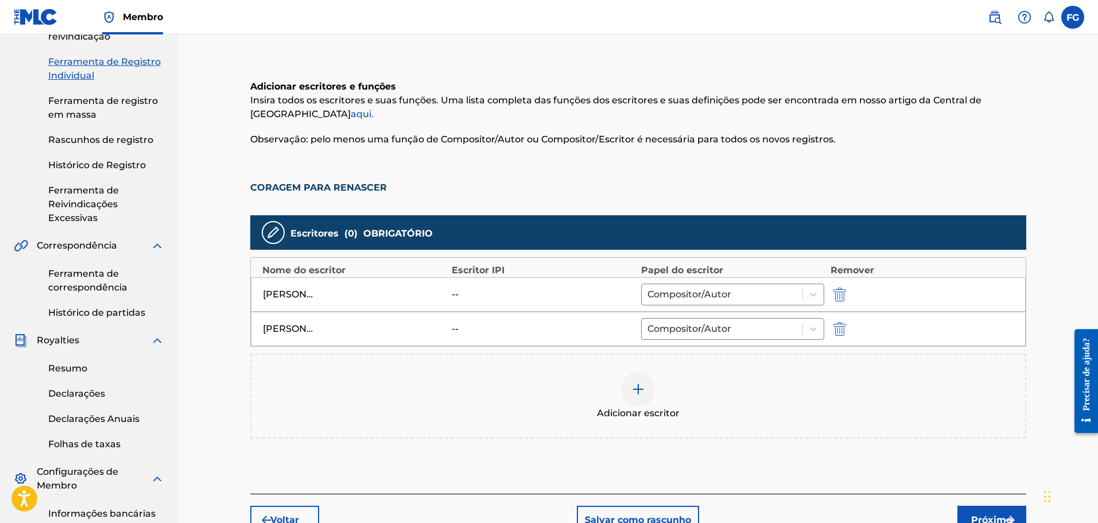
scroll to position [166, 0]
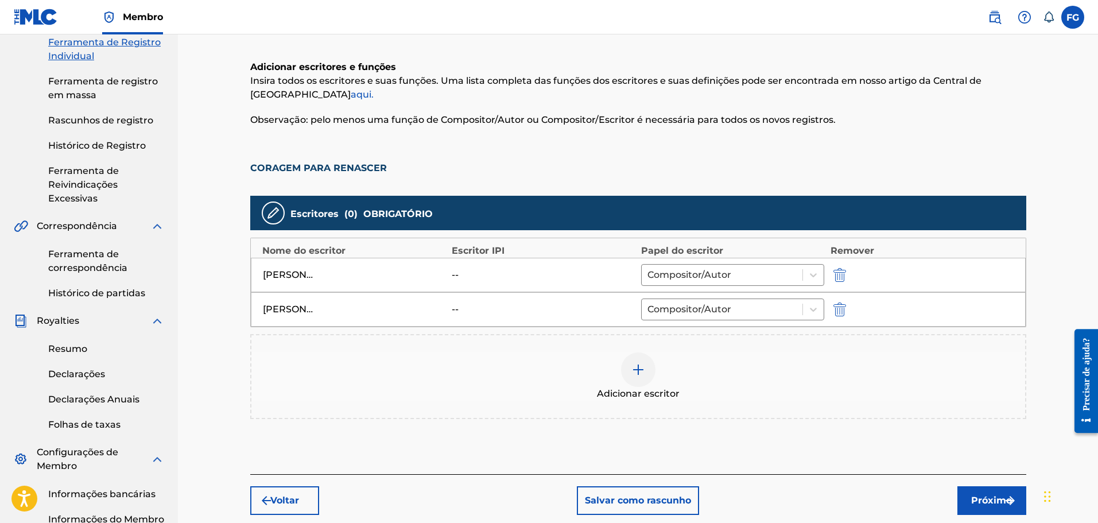
click at [993, 501] on font "Próximo" at bounding box center [991, 500] width 41 height 11
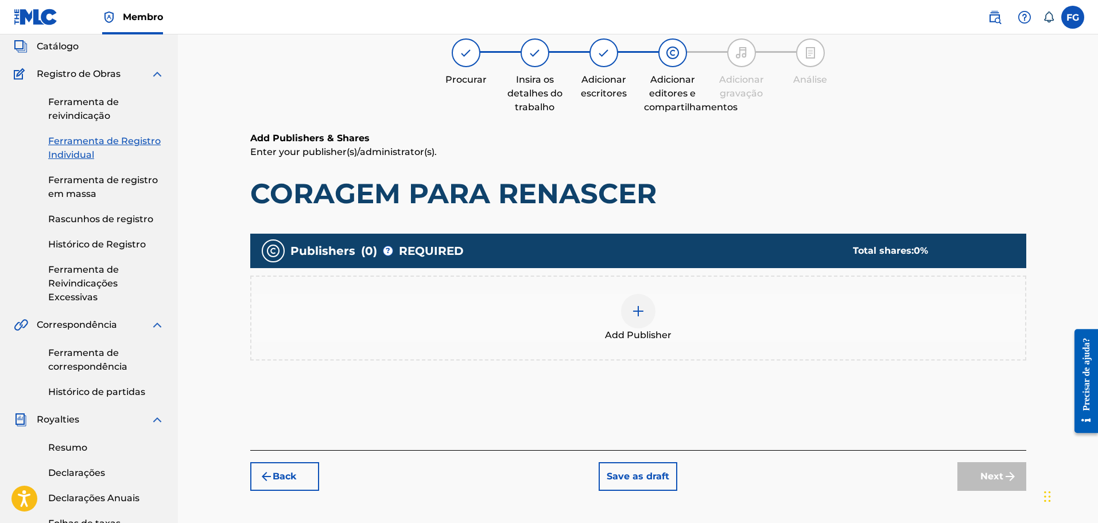
scroll to position [52, 0]
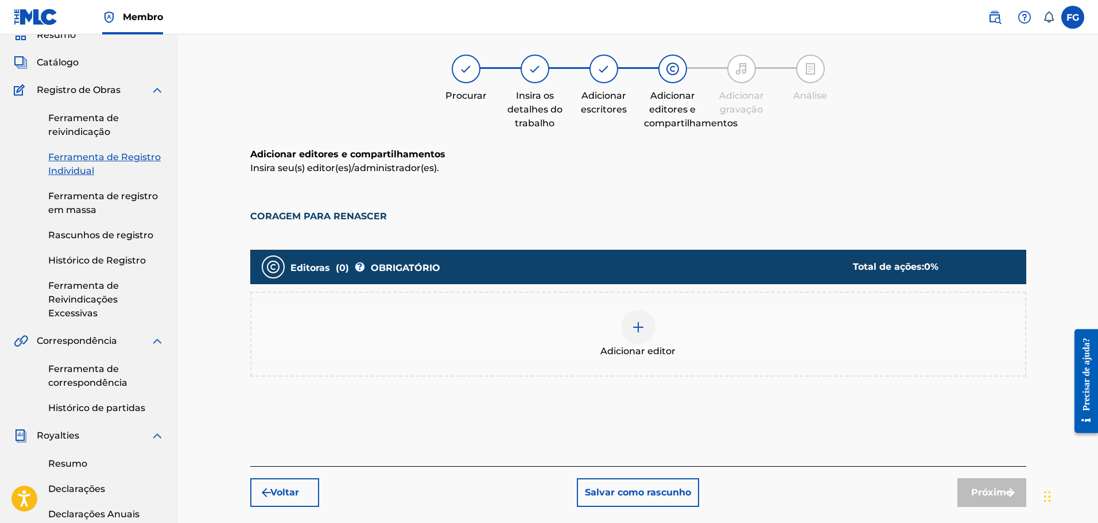
click at [642, 329] on img at bounding box center [638, 327] width 14 height 14
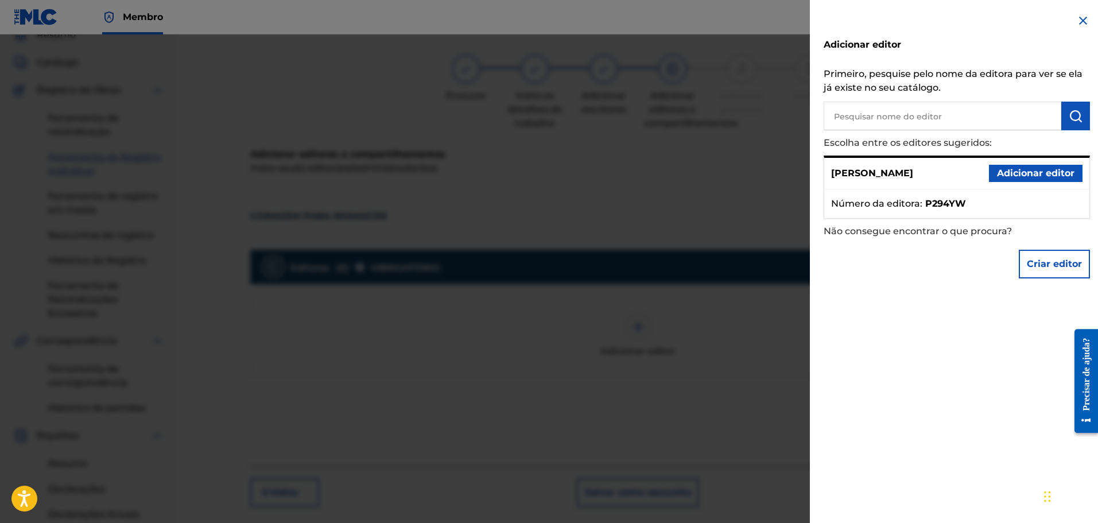
click at [1004, 172] on font "Adicionar editor" at bounding box center [1035, 173] width 77 height 11
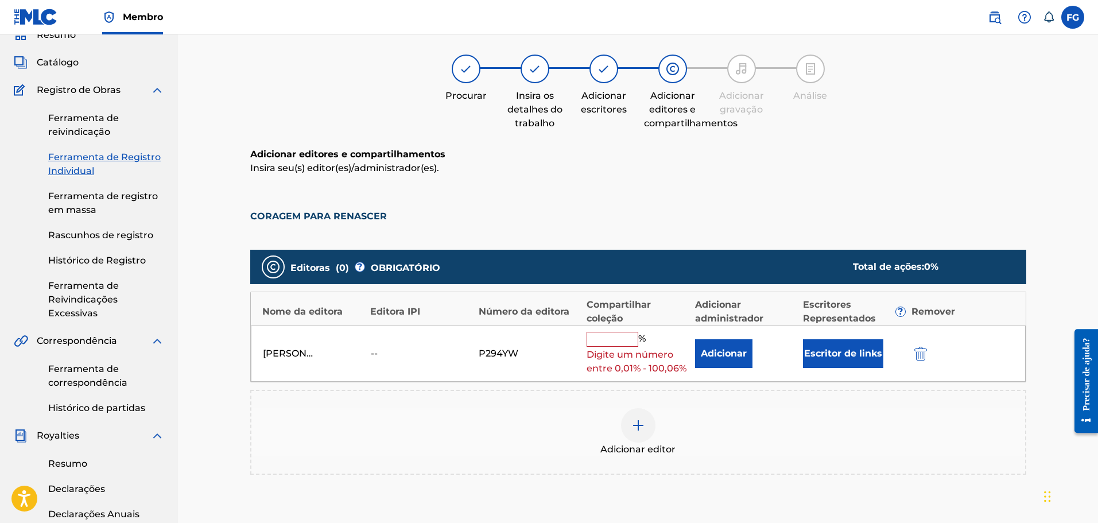
click at [620, 341] on input "text" at bounding box center [612, 339] width 52 height 15
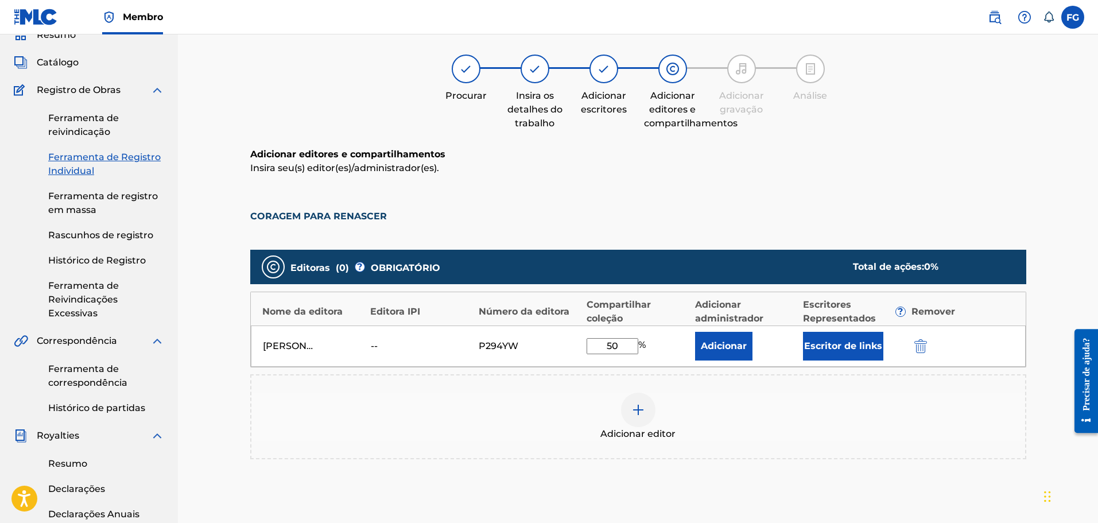
type input "50,00"
click at [687, 189] on div "Adicionar editores e compartilhamentos Insira seu(s) editor(es)/administrador(e…" at bounding box center [638, 186] width 776 height 79
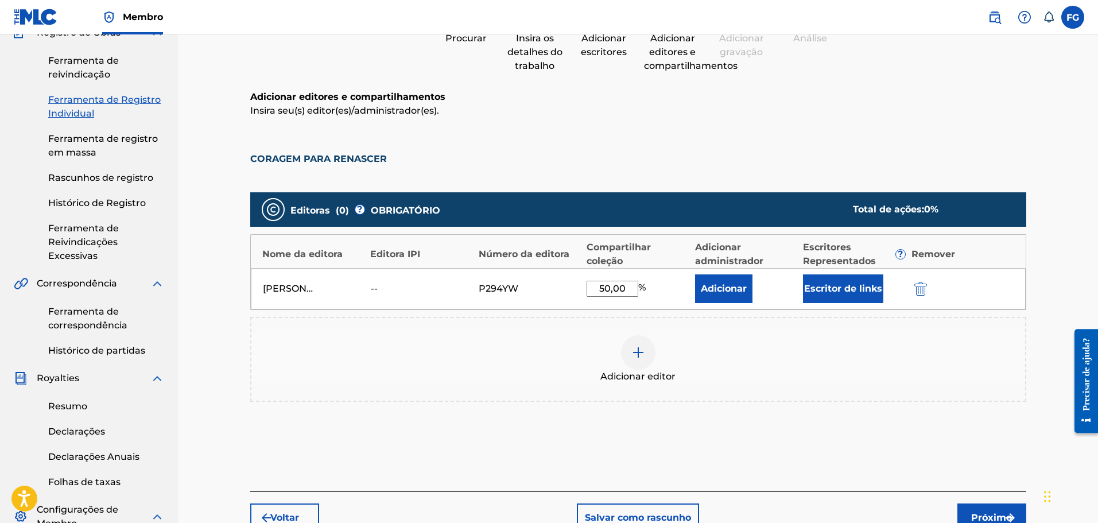
scroll to position [166, 0]
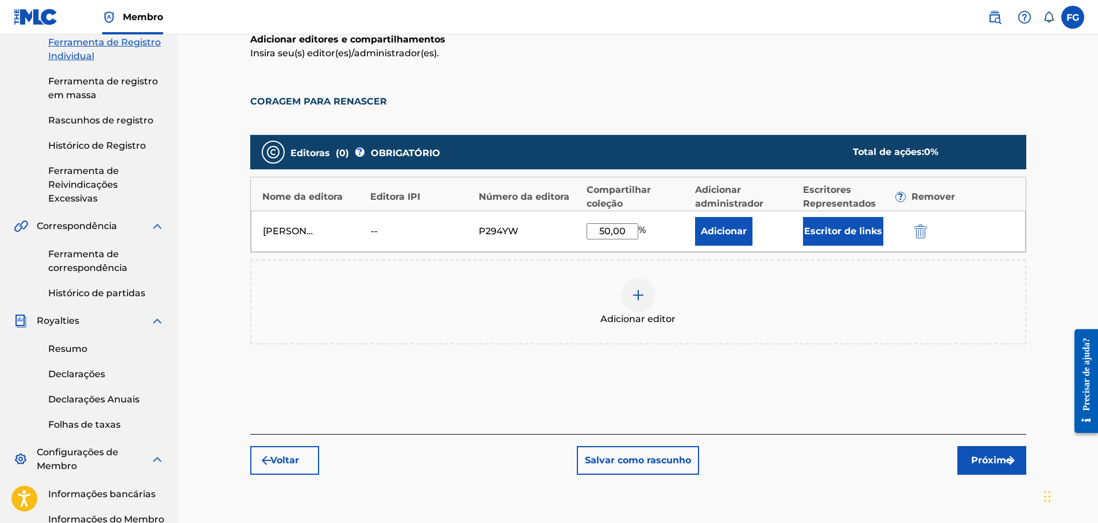
click at [981, 461] on font "Próximo" at bounding box center [991, 459] width 41 height 11
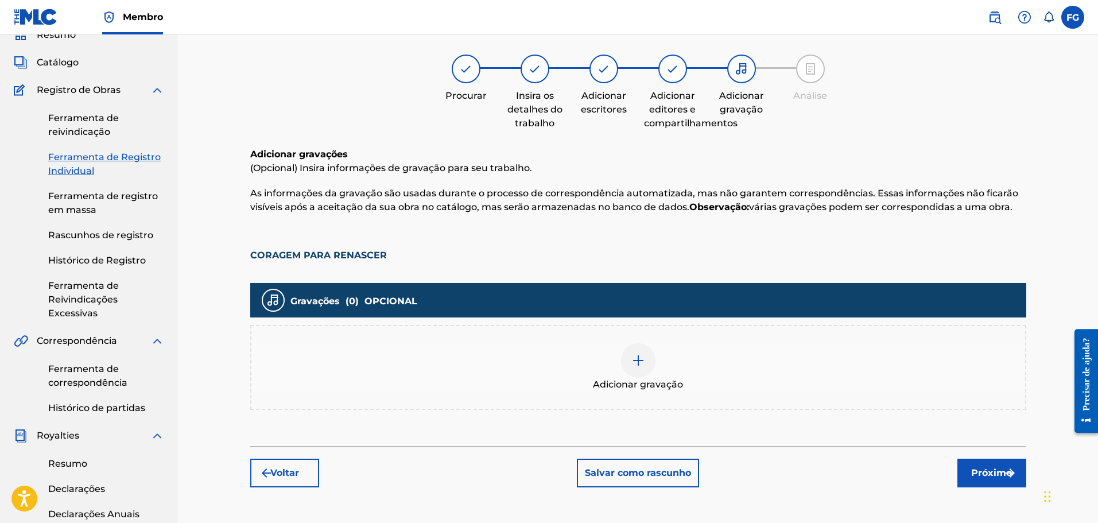
scroll to position [328, 0]
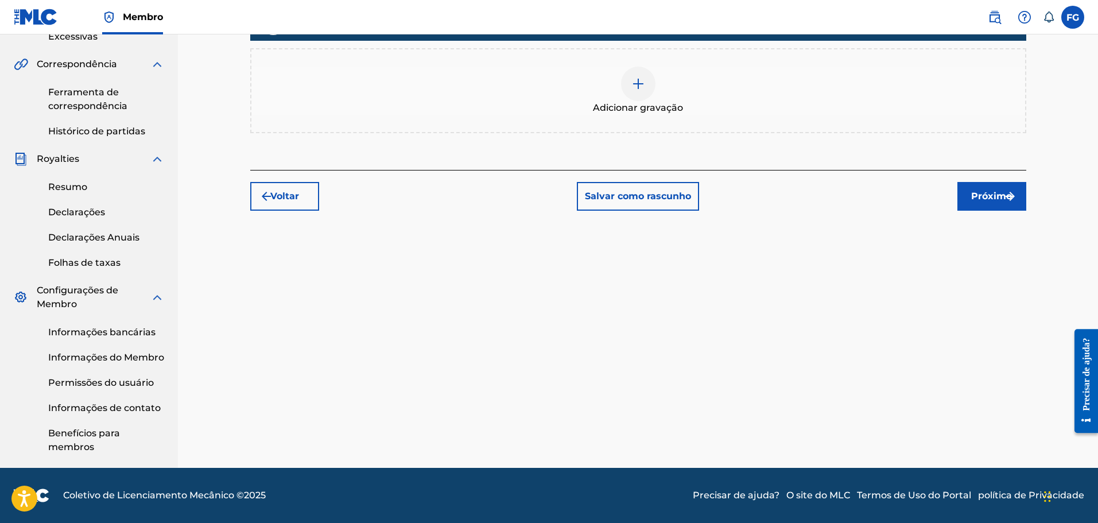
click at [274, 196] on font "Voltar" at bounding box center [284, 195] width 29 height 11
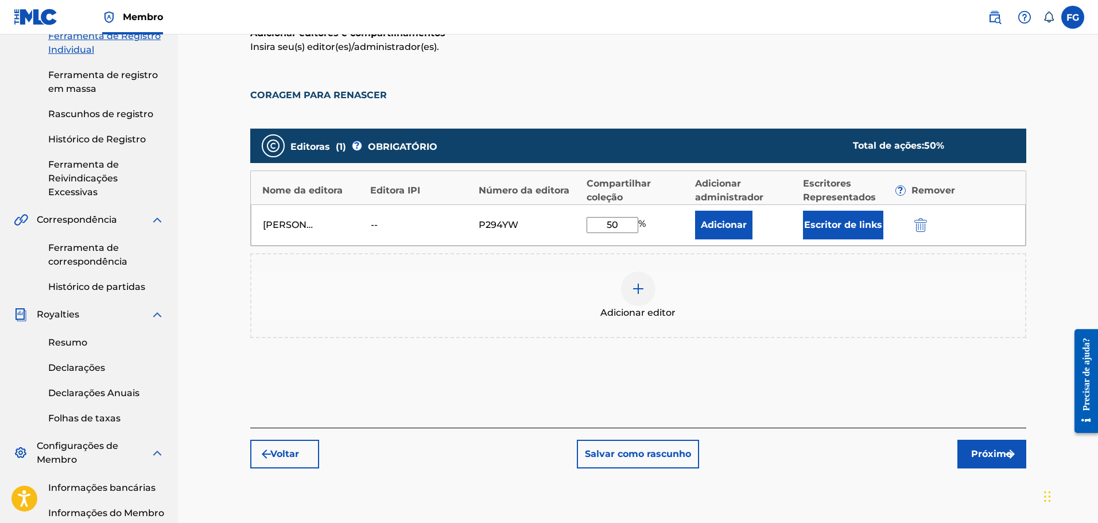
scroll to position [271, 0]
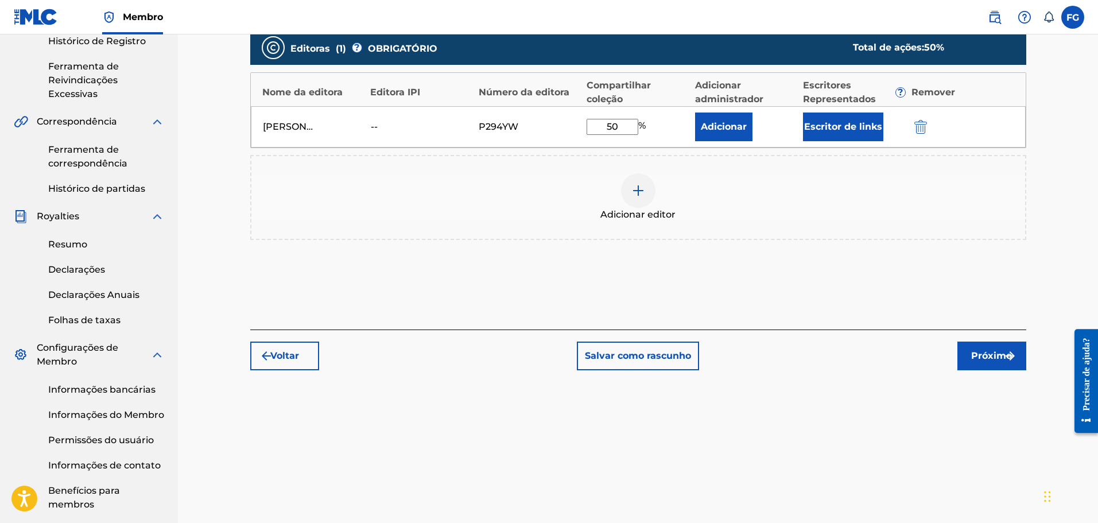
click at [287, 352] on font "Voltar" at bounding box center [284, 355] width 29 height 11
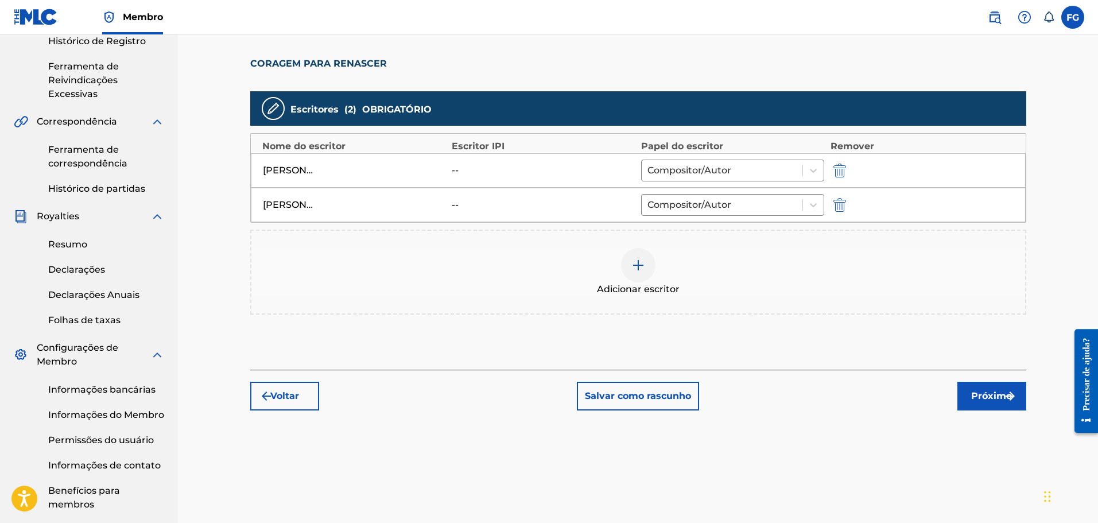
click at [287, 393] on font "Voltar" at bounding box center [284, 395] width 29 height 11
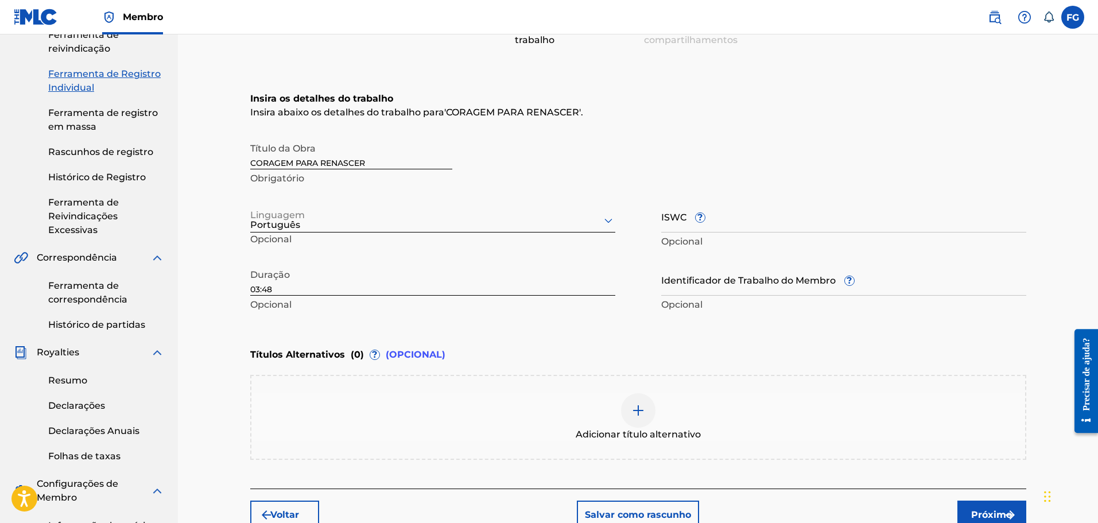
scroll to position [99, 0]
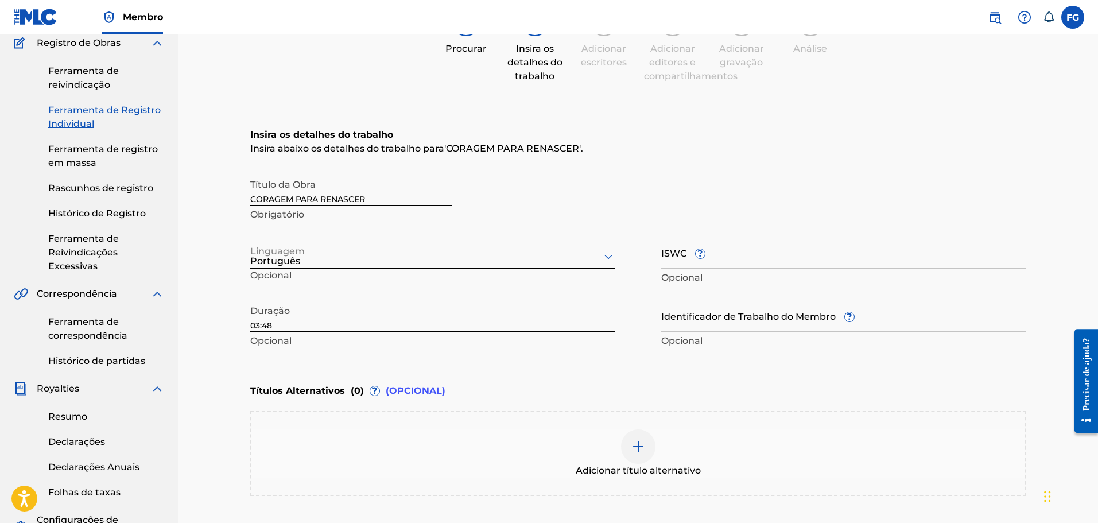
click at [732, 172] on div "Insira os detalhes do trabalho Insira abaixo os detalhes do trabalho para ' COR…" at bounding box center [638, 239] width 776 height 278
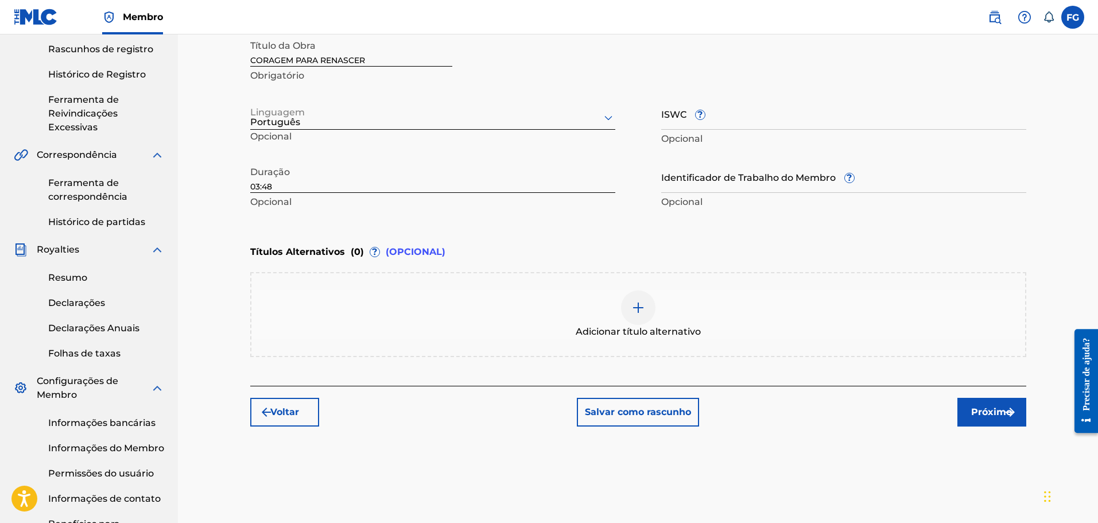
scroll to position [271, 0]
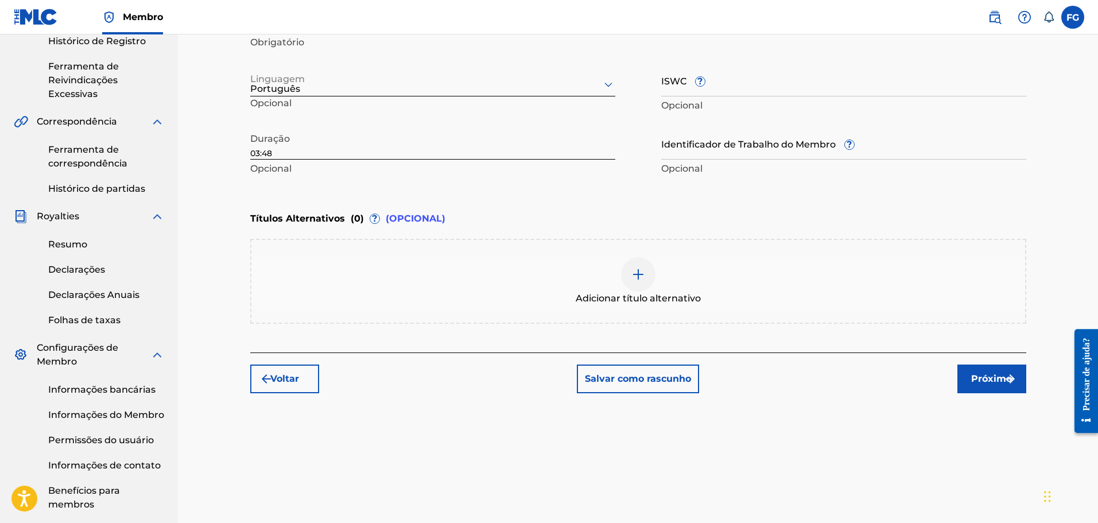
click at [983, 374] on font "Próximo" at bounding box center [991, 378] width 41 height 11
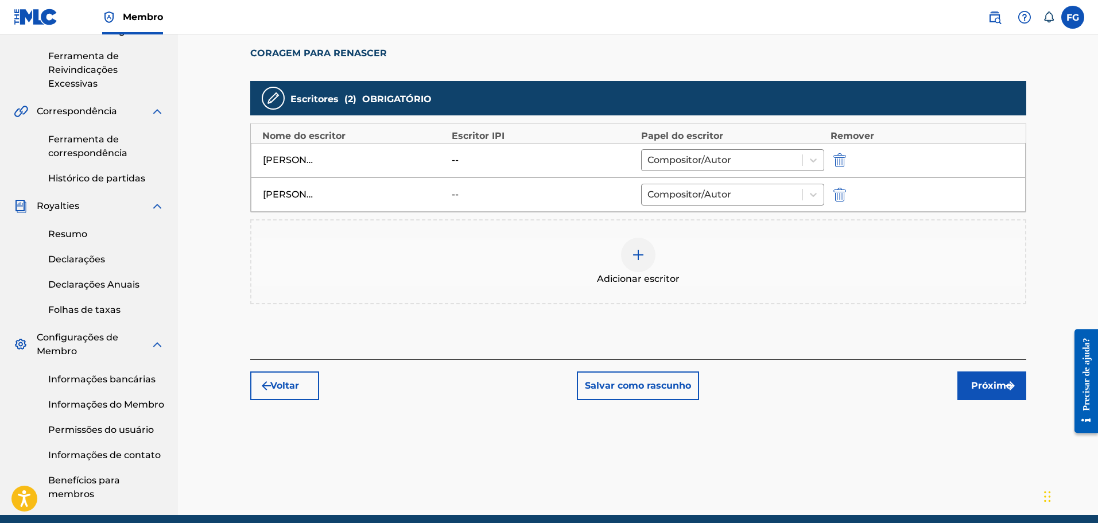
click at [984, 388] on font "Próximo" at bounding box center [991, 385] width 41 height 11
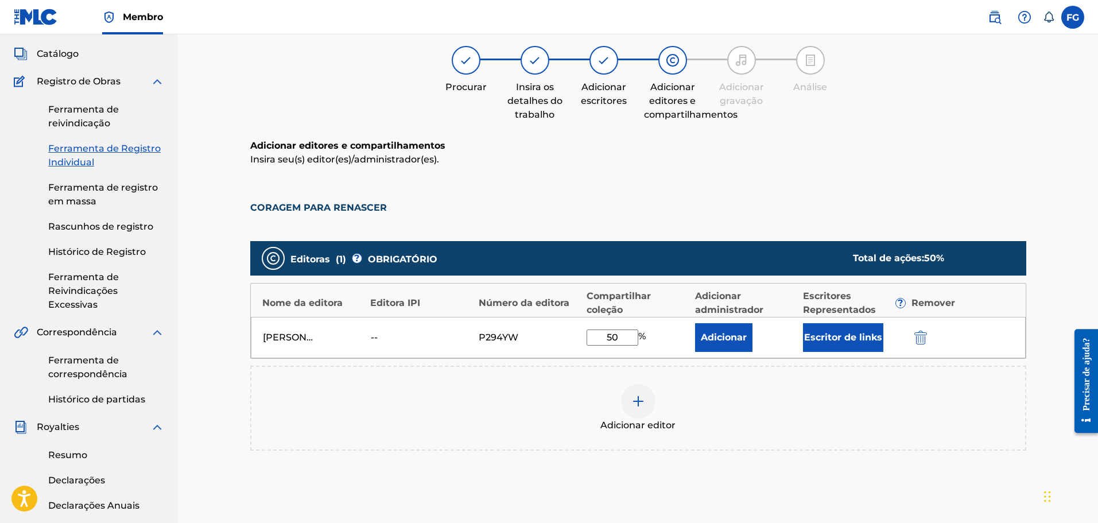
scroll to position [52, 0]
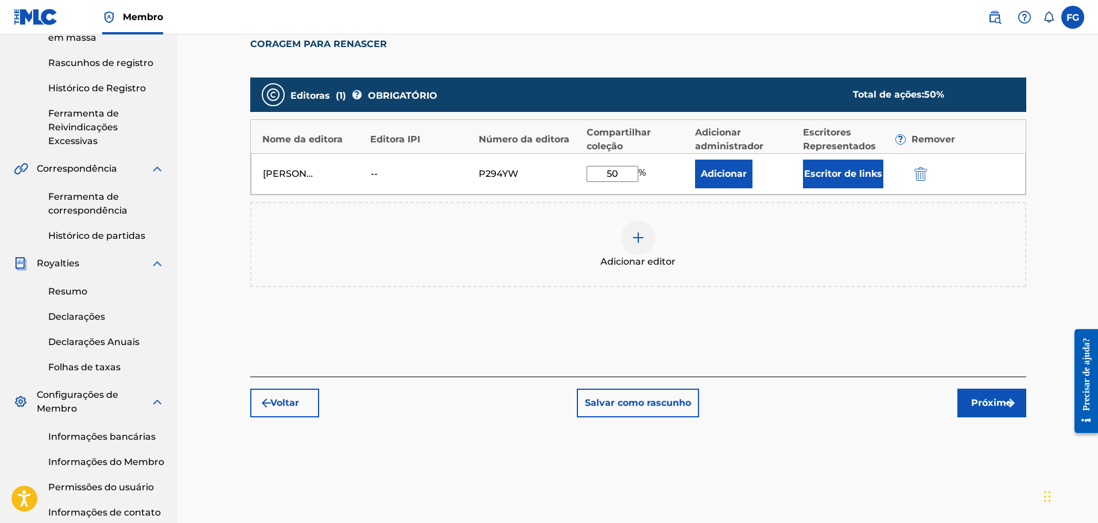
click at [981, 396] on font "Próximo" at bounding box center [991, 403] width 41 height 14
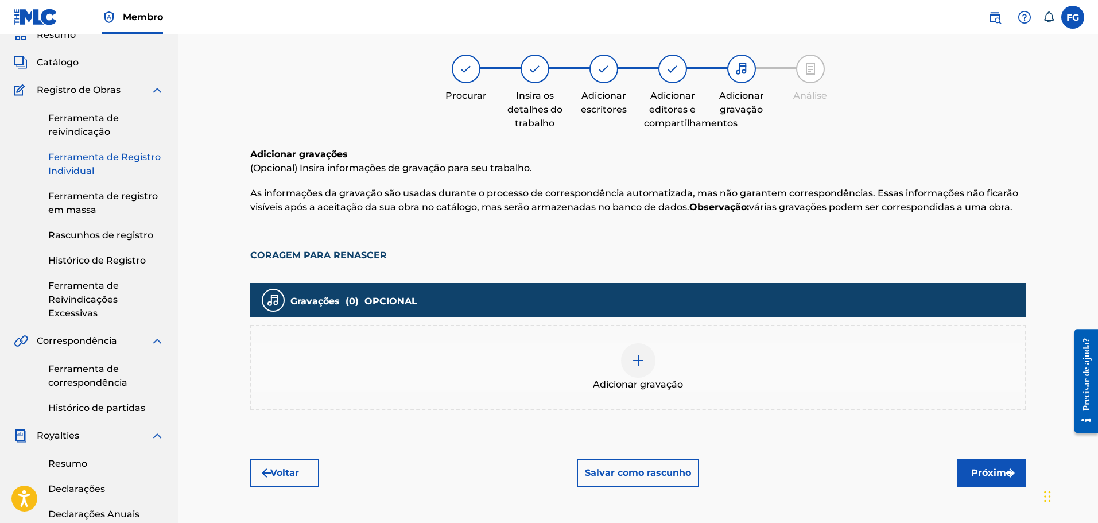
click at [631, 364] on img at bounding box center [638, 360] width 14 height 14
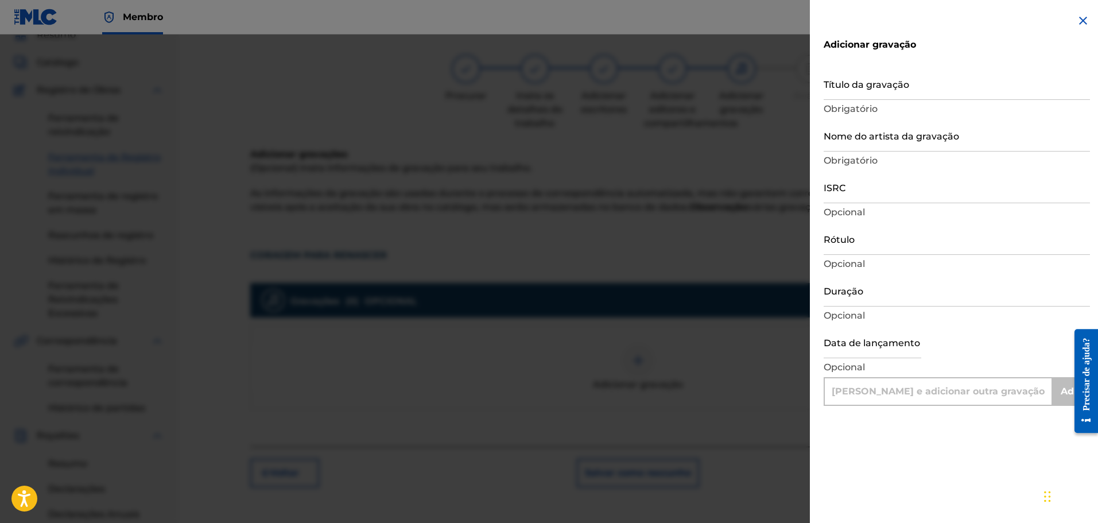
click at [880, 83] on input "Título da gravação" at bounding box center [956, 83] width 266 height 33
type input "C"
type input "Add Recording"
type input "CORAGEM PARA RENASCER"
click at [889, 137] on input "Nome do artista da gravação" at bounding box center [956, 135] width 266 height 33
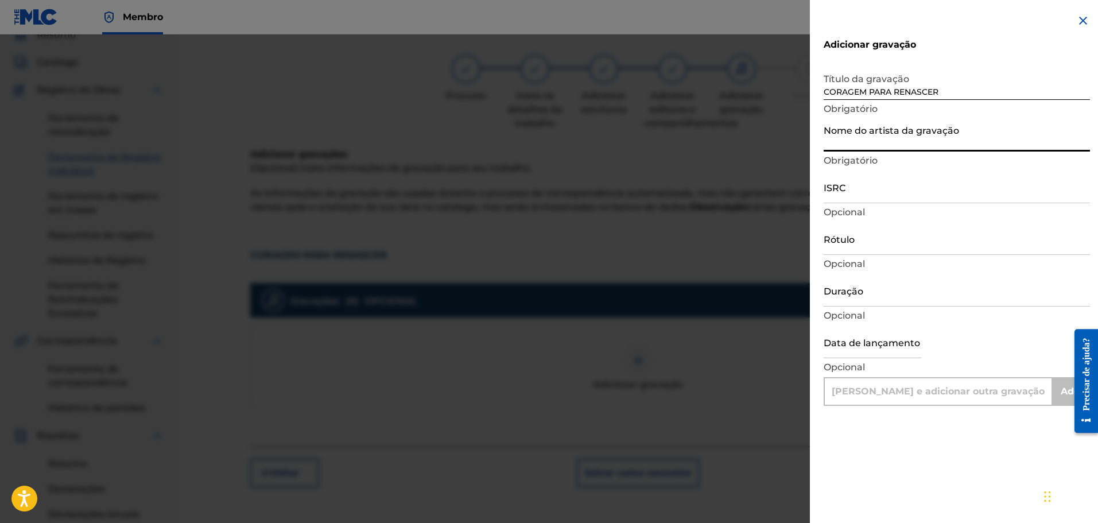
type input "[PERSON_NAME]"
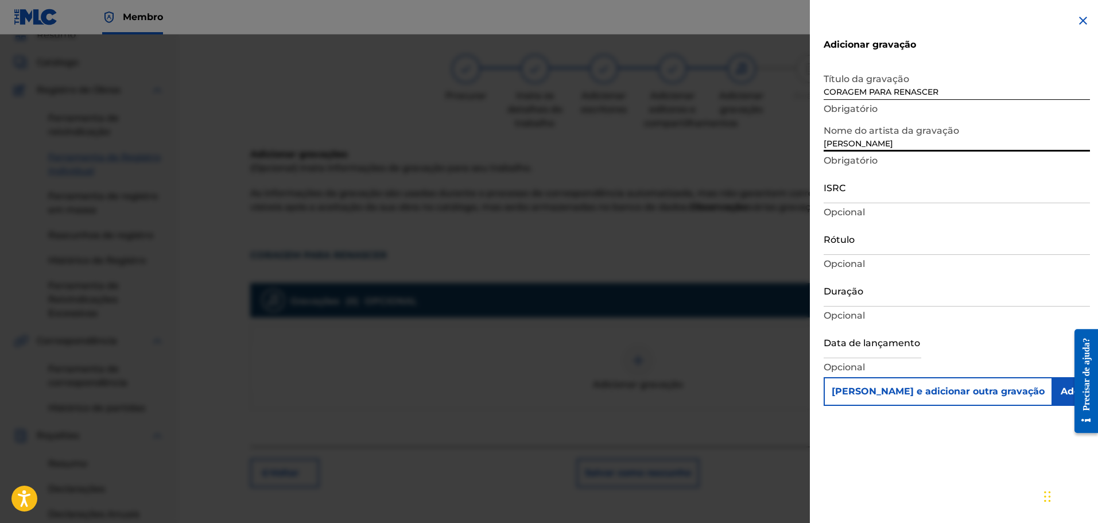
click at [899, 195] on input "ISRC" at bounding box center [956, 186] width 266 height 33
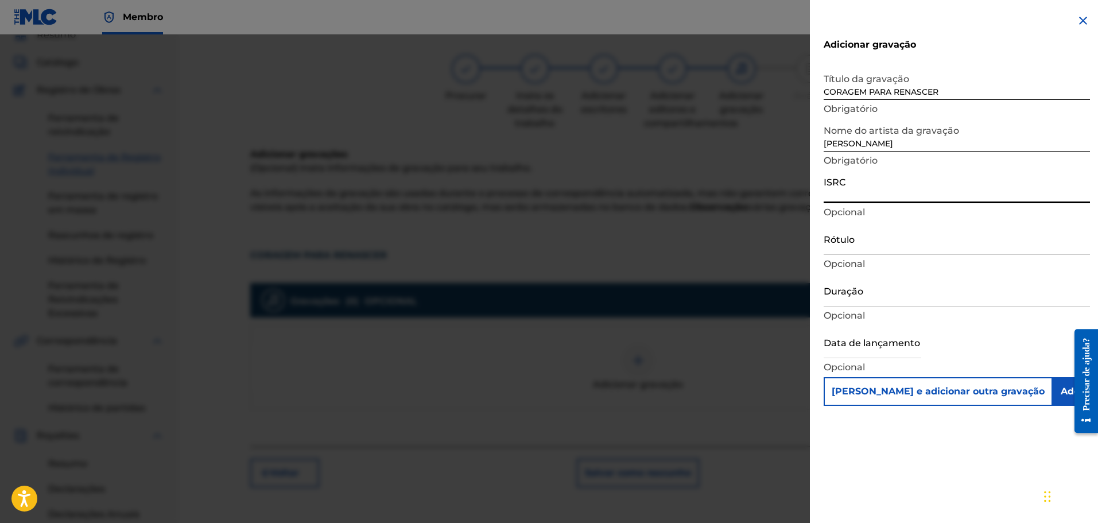
click at [899, 195] on input "ISRC" at bounding box center [956, 186] width 266 height 33
type input "QZTPX2520707"
click at [877, 241] on input "Rótulo" at bounding box center [956, 238] width 266 height 33
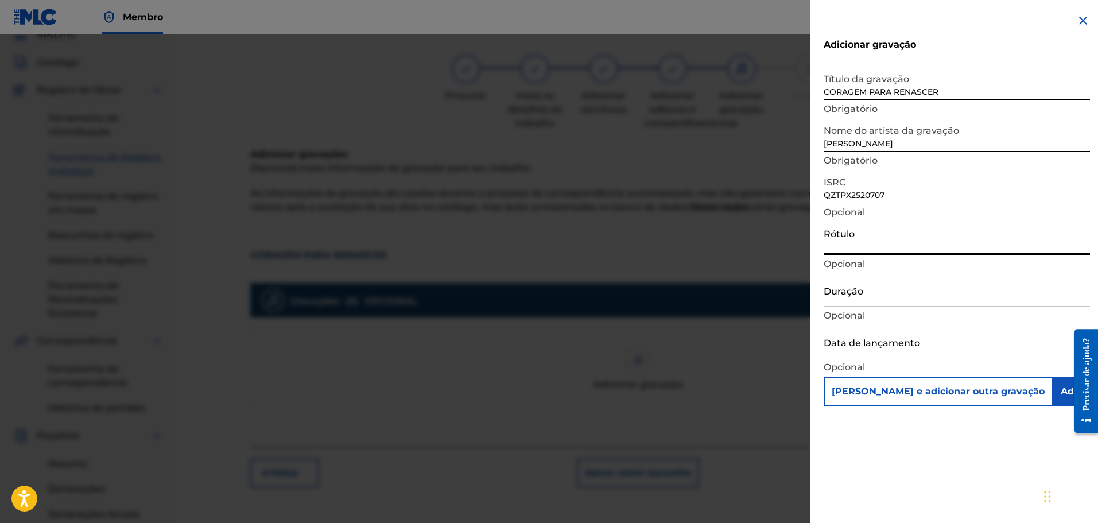
click at [877, 241] on input "Rótulo" at bounding box center [956, 238] width 266 height 33
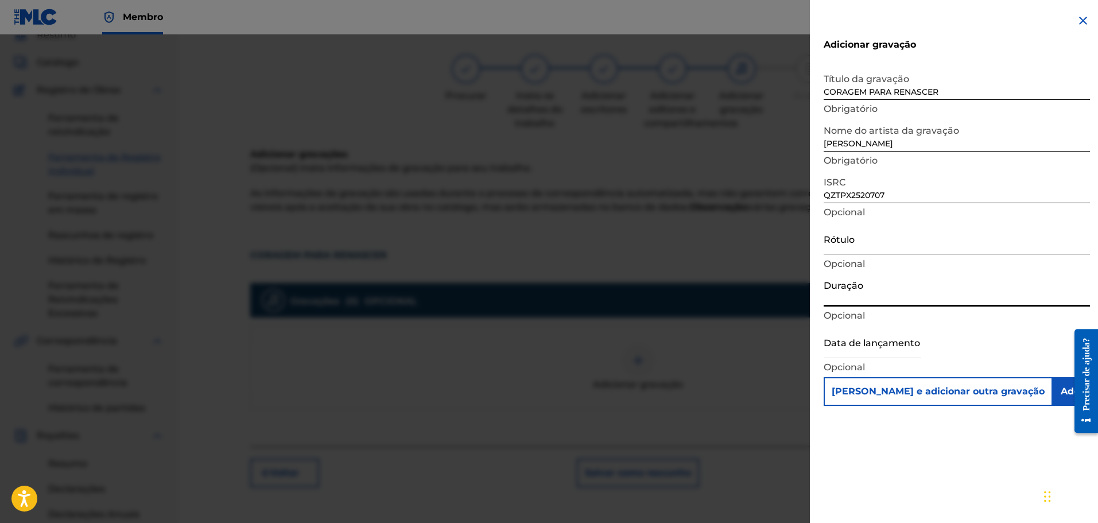
click at [857, 288] on input "Duração" at bounding box center [956, 290] width 266 height 33
type input "03:48"
click at [859, 343] on input "text" at bounding box center [872, 341] width 98 height 33
select select "8"
select select "2025"
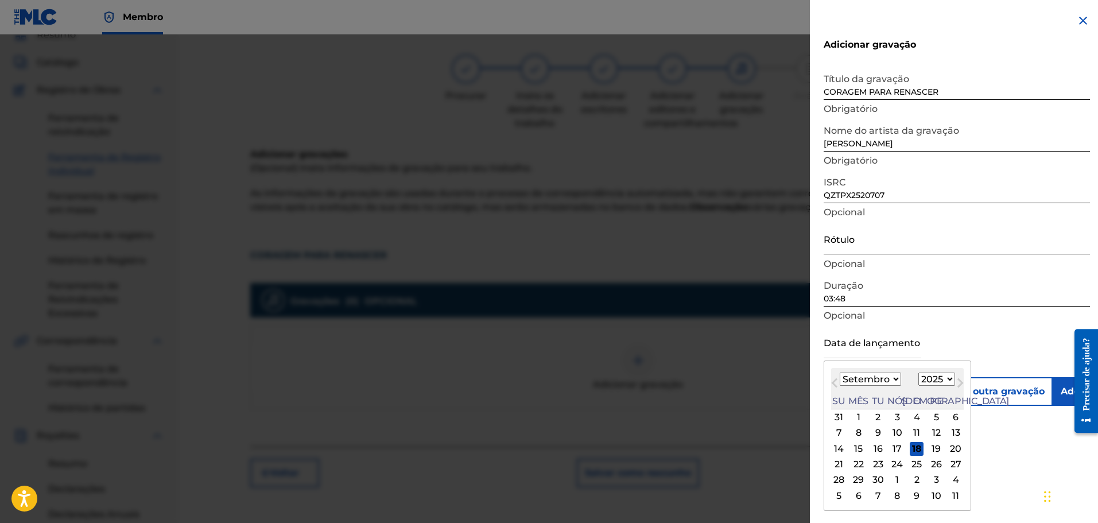
click at [896, 442] on font "17" at bounding box center [896, 449] width 9 height 14
type input "[DATE]"
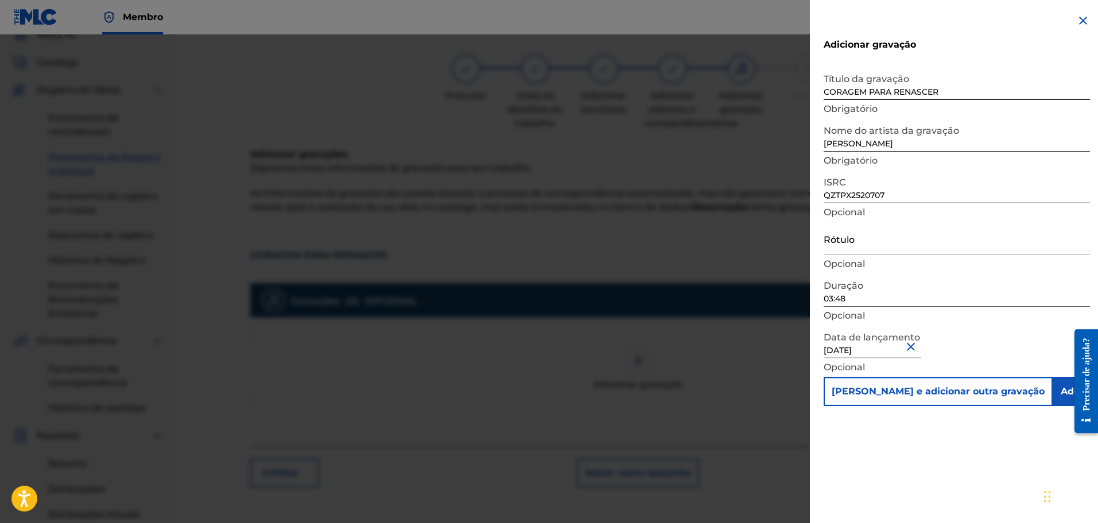
click at [818, 291] on div "Adicionar gravação Título da gravação CORAGEM PARA RENASCER Obrigatório Nome do…" at bounding box center [957, 209] width 294 height 419
click at [1052, 386] on input "Add Recording" at bounding box center [1096, 391] width 88 height 29
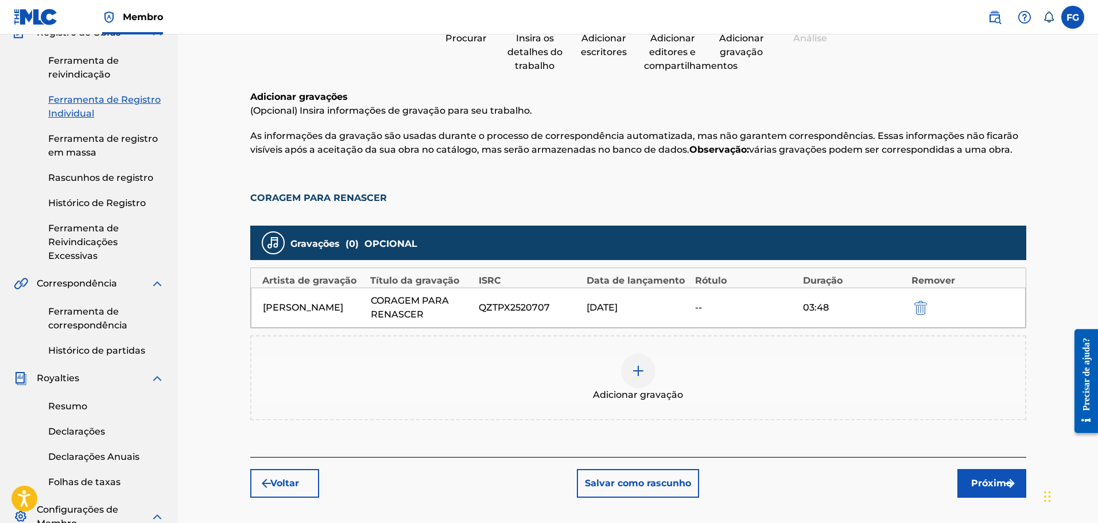
scroll to position [166, 0]
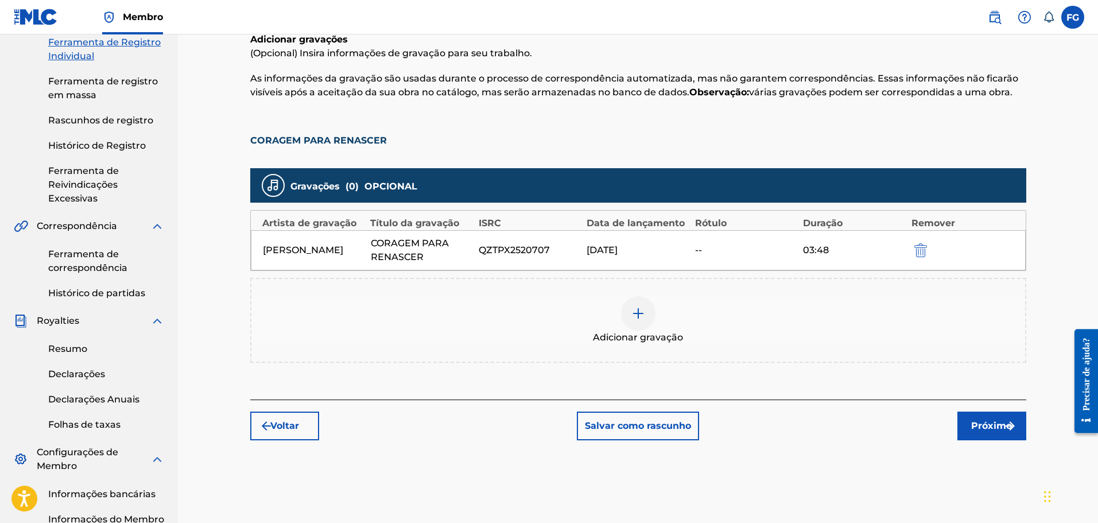
click at [641, 314] on img at bounding box center [638, 313] width 14 height 14
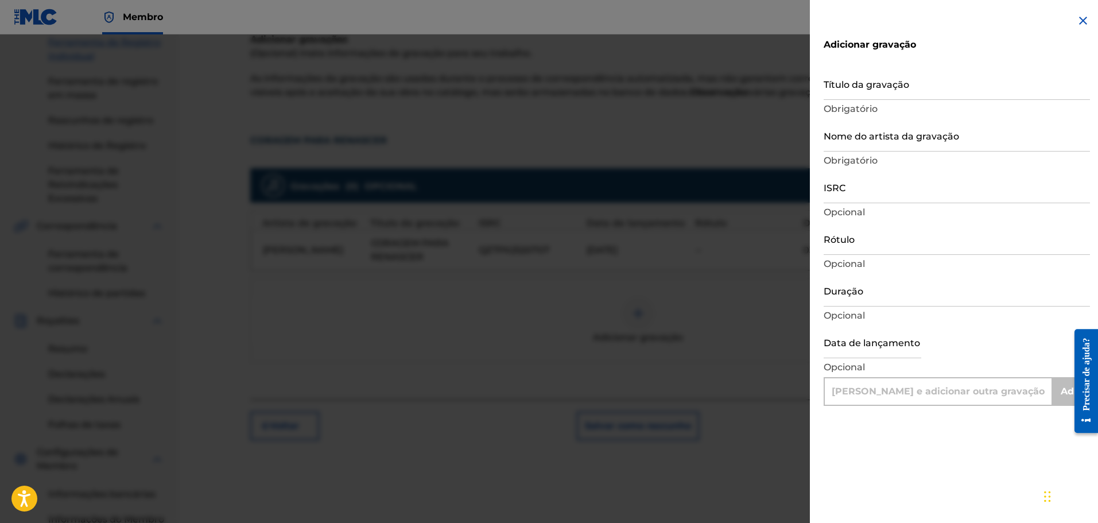
click at [1080, 26] on img at bounding box center [1083, 21] width 14 height 14
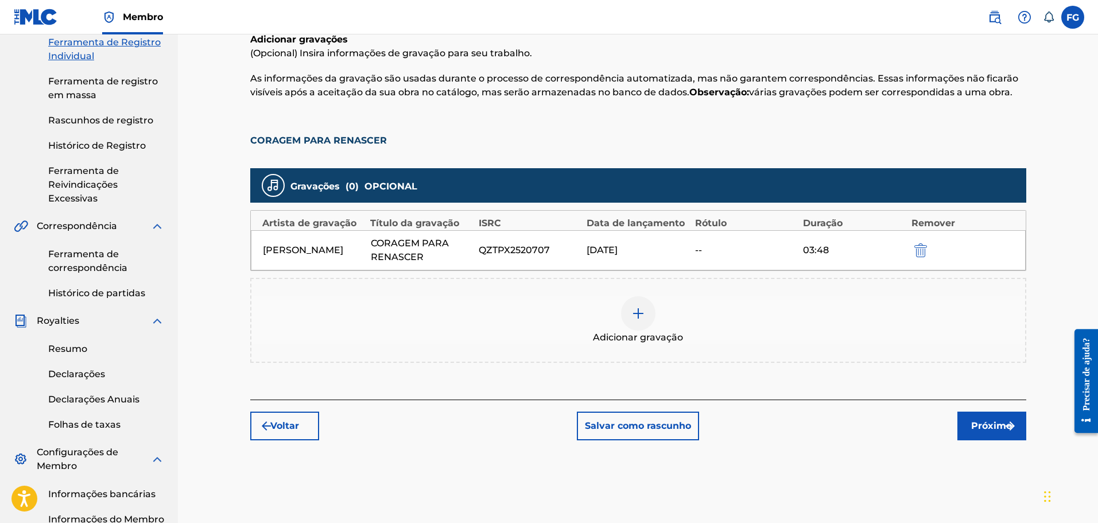
click at [1047, 241] on div "Registrar Trabalho Procurar Insira os detalhes do trabalho Adicionar escritores…" at bounding box center [638, 248] width 920 height 761
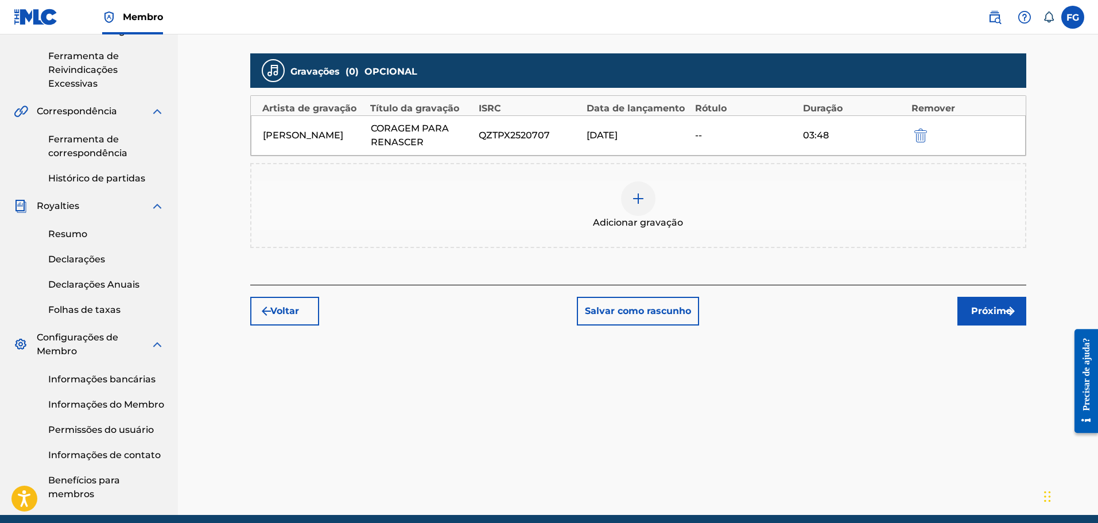
click at [983, 308] on font "Próximo" at bounding box center [991, 310] width 41 height 11
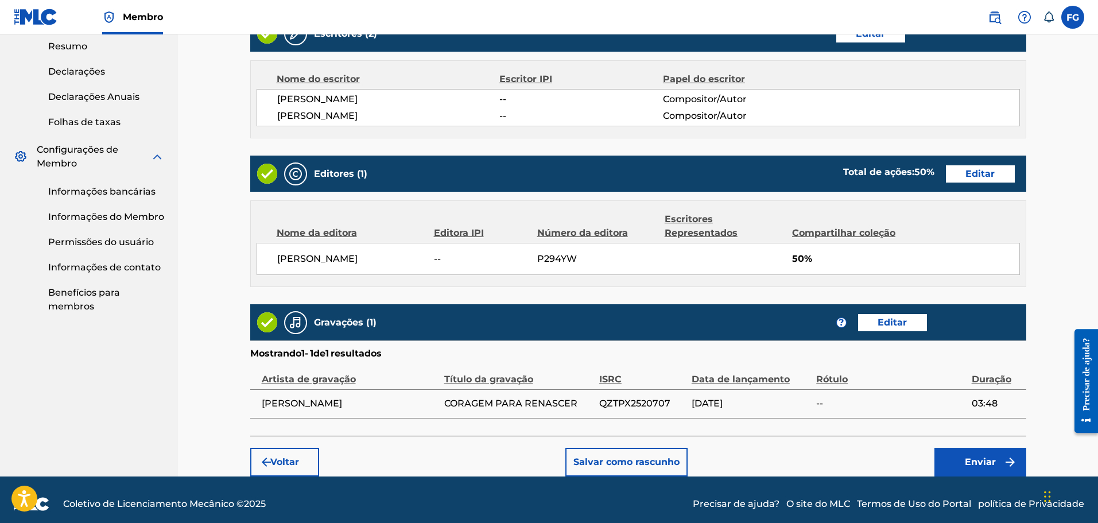
scroll to position [477, 0]
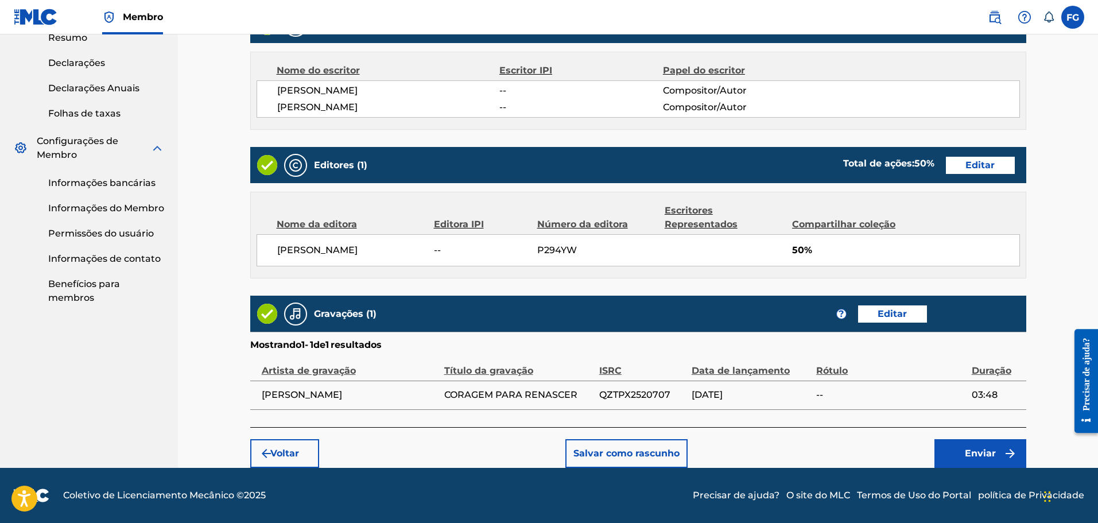
click at [991, 453] on font "Enviar" at bounding box center [979, 453] width 31 height 11
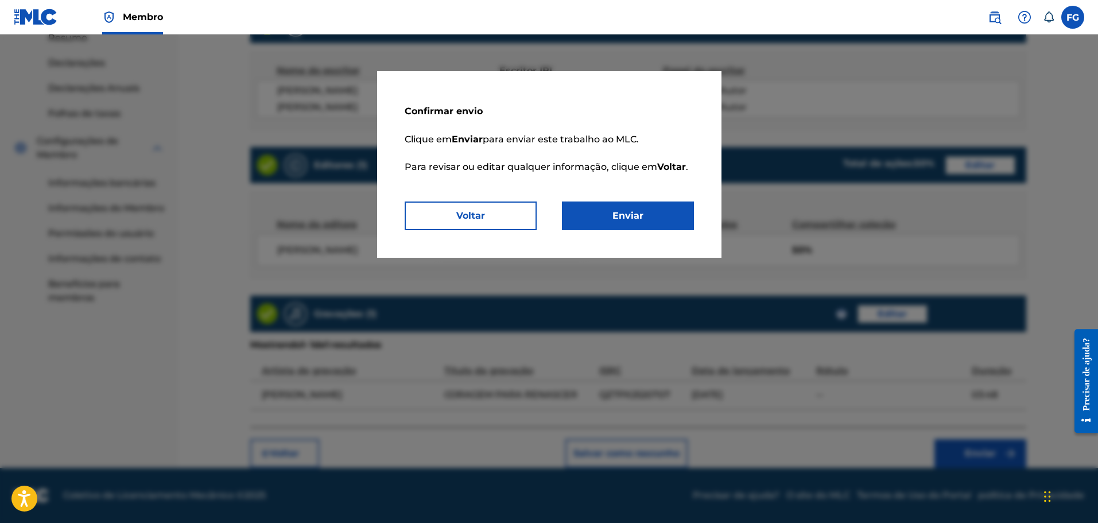
click at [621, 220] on font "Enviar" at bounding box center [627, 215] width 31 height 11
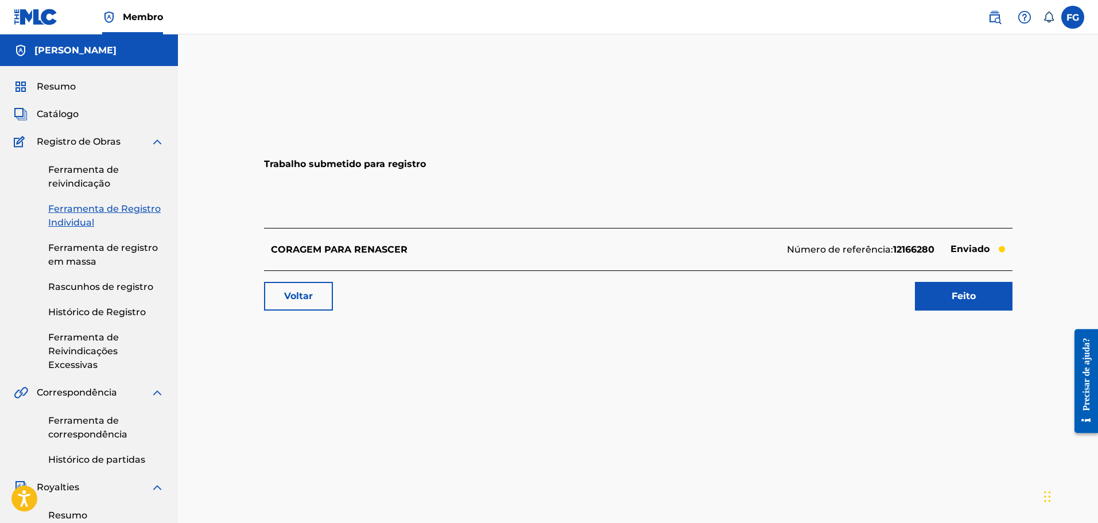
click at [967, 304] on link "Feito" at bounding box center [964, 296] width 98 height 29
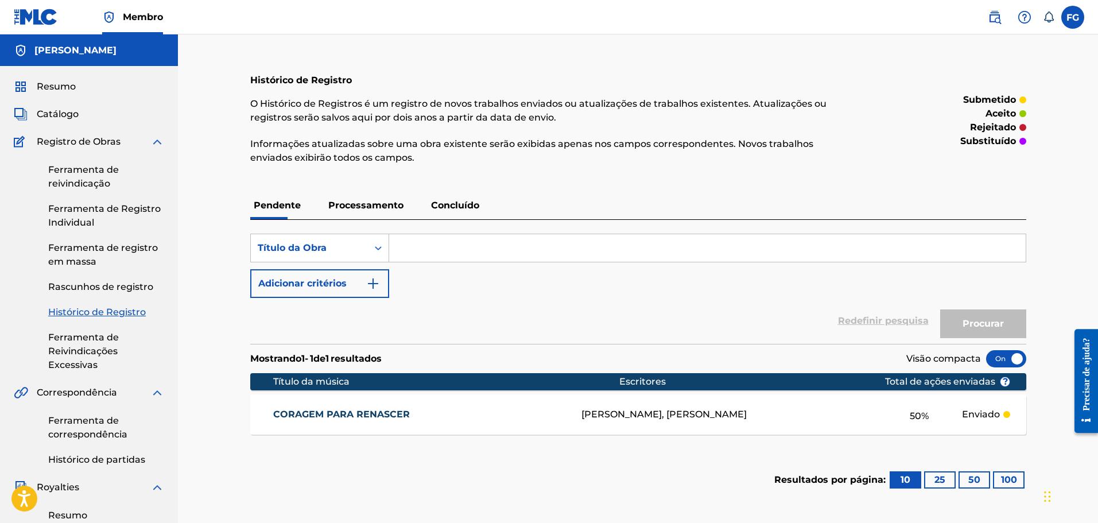
click at [359, 204] on font "Processamento" at bounding box center [365, 205] width 75 height 11
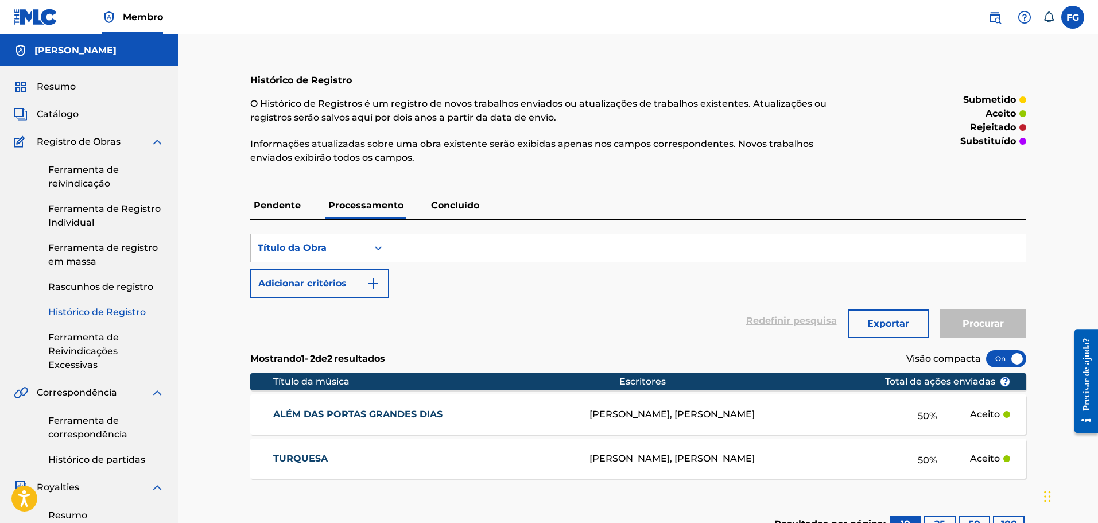
click at [461, 207] on font "Concluído" at bounding box center [455, 205] width 48 height 11
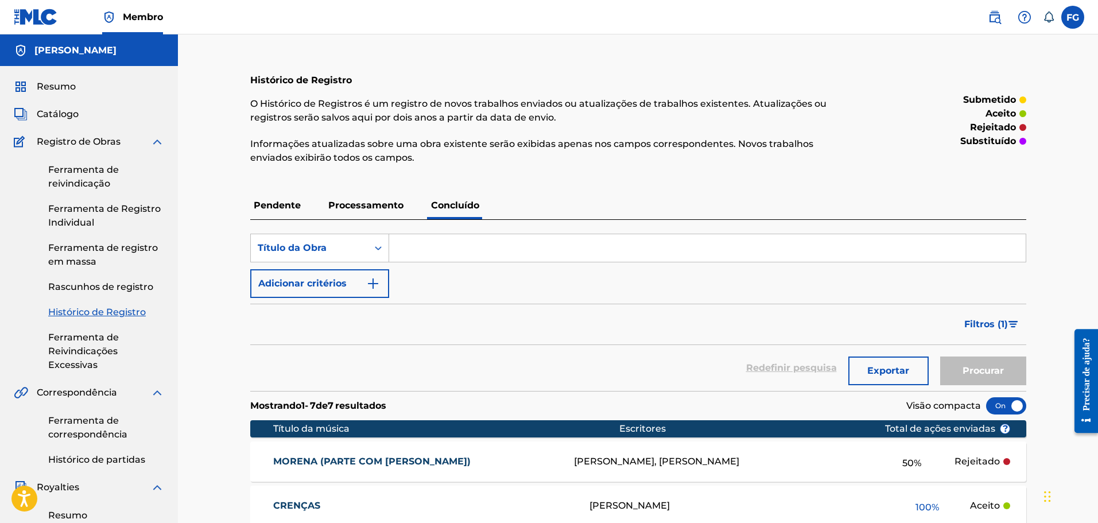
click at [376, 201] on font "Processamento" at bounding box center [365, 205] width 75 height 11
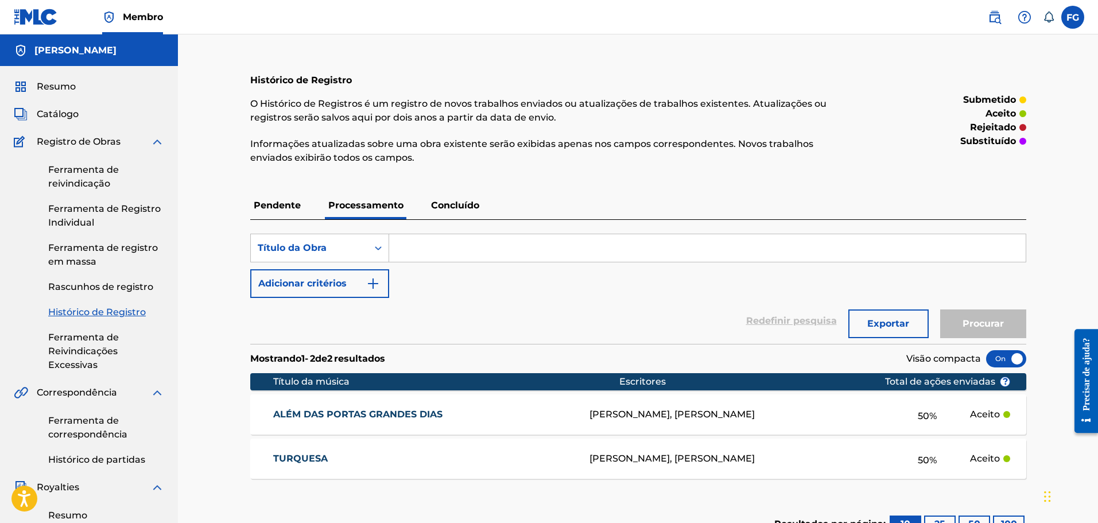
click at [450, 204] on font "Concluído" at bounding box center [455, 205] width 48 height 11
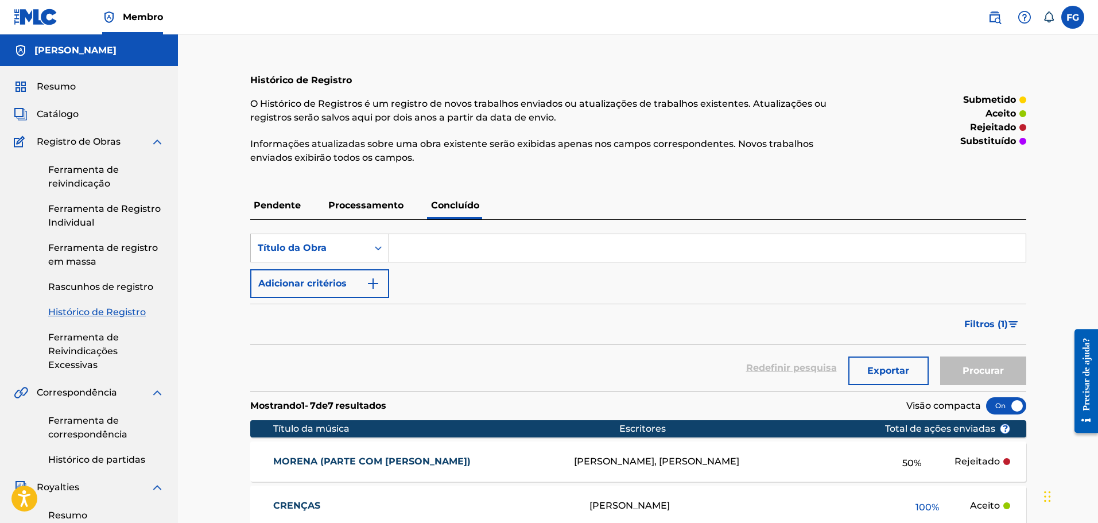
click at [71, 88] on font "Resumo" at bounding box center [56, 86] width 39 height 11
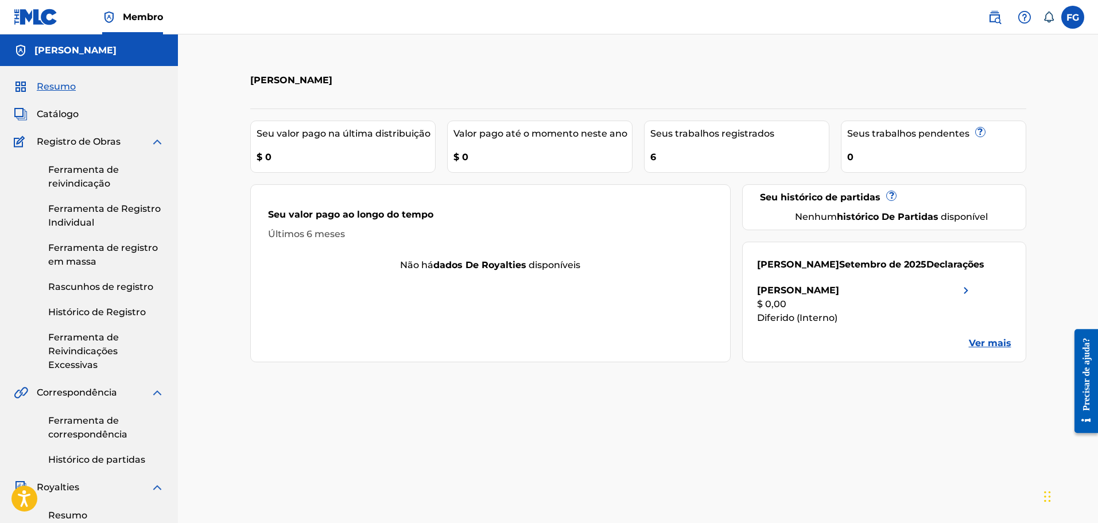
click at [1069, 20] on label at bounding box center [1072, 17] width 23 height 23
click at [1072, 17] on input "FG [PERSON_NAME] [EMAIL_ADDRESS][DOMAIN_NAME] Preferências de notificação Perfi…" at bounding box center [1072, 17] width 0 height 0
click at [956, 173] on font "Sair" at bounding box center [957, 170] width 18 height 11
click at [1072, 17] on input "FG [PERSON_NAME] [EMAIL_ADDRESS][DOMAIN_NAME] Preferências de notificação Perfi…" at bounding box center [1072, 17] width 0 height 0
